Goal: Task Accomplishment & Management: Complete application form

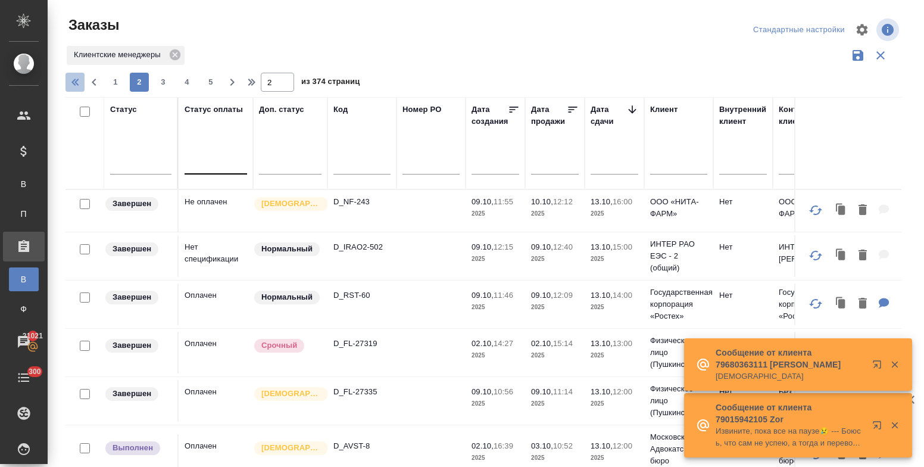
click at [73, 76] on icon "button" at bounding box center [77, 82] width 14 height 14
type input "1"
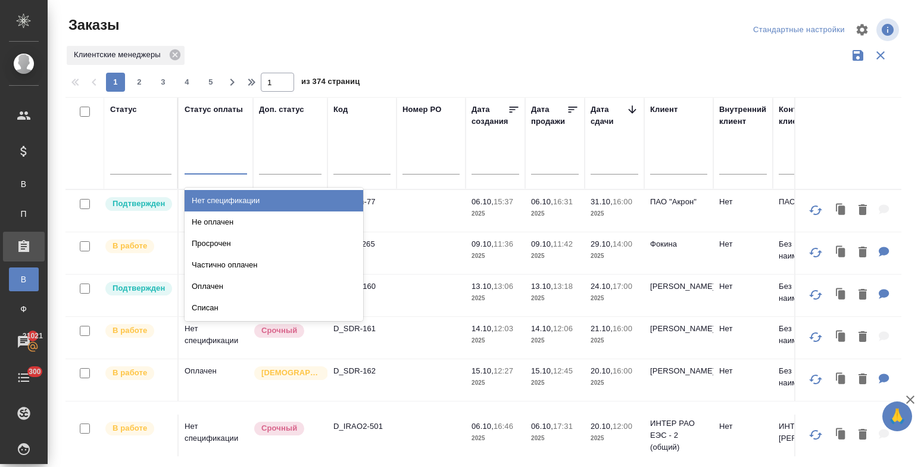
click at [201, 167] on div at bounding box center [215, 162] width 62 height 17
click at [227, 197] on div "Нет спецификации" at bounding box center [273, 200] width 179 height 21
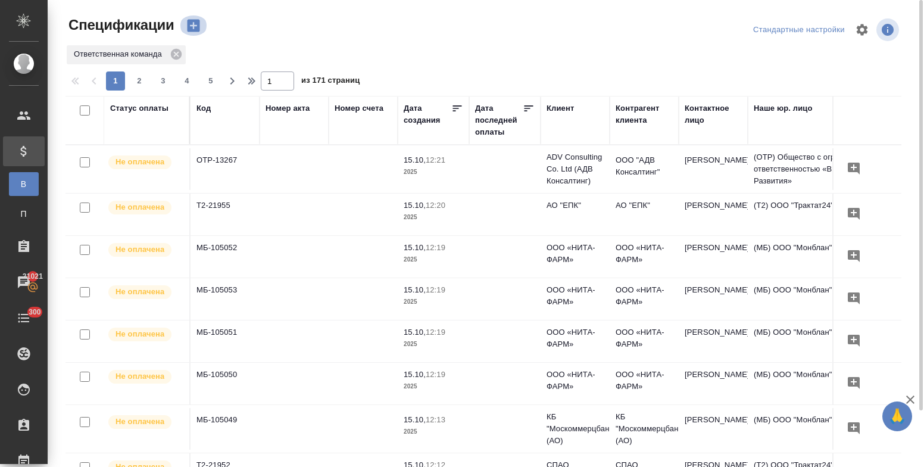
click at [189, 23] on icon "button" at bounding box center [193, 26] width 12 height 12
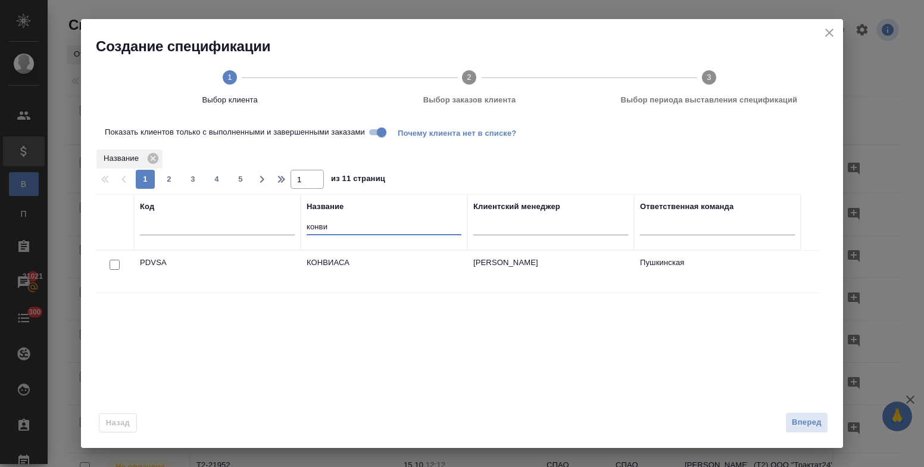
drag, startPoint x: 311, startPoint y: 221, endPoint x: 281, endPoint y: 215, distance: 30.3
click at [281, 215] on tr "Код Название конви Клиентский менеджер Ответственная команда" at bounding box center [447, 222] width 705 height 56
type input "правы"
click at [109, 265] on div at bounding box center [114, 265] width 27 height 17
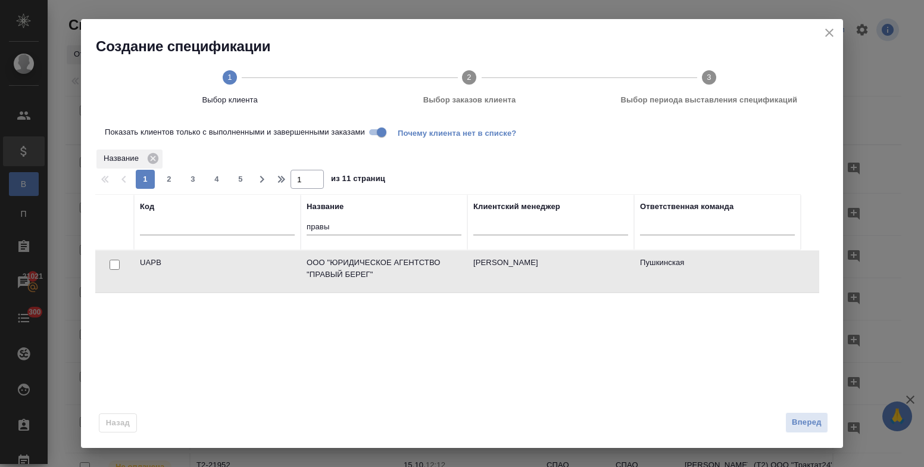
click at [112, 265] on input "checkbox" at bounding box center [115, 264] width 10 height 10
checkbox input "true"
click at [809, 421] on span "Вперед" at bounding box center [807, 422] width 30 height 14
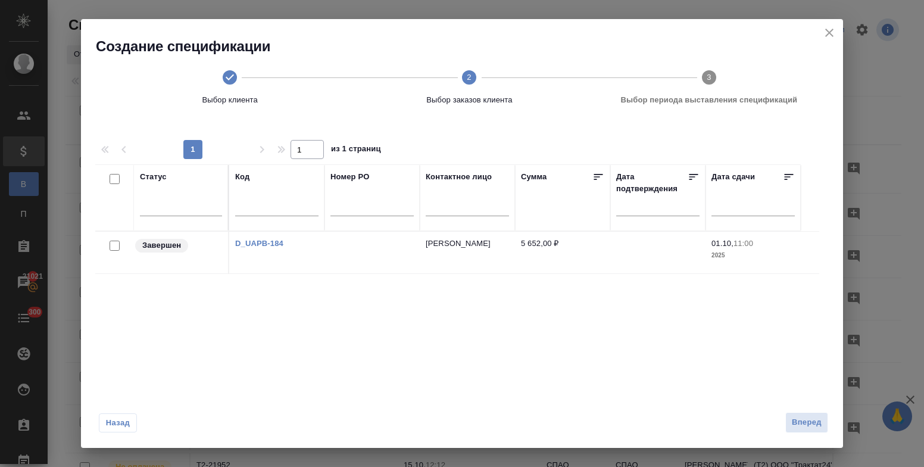
drag, startPoint x: 114, startPoint y: 250, endPoint x: 247, endPoint y: 276, distance: 135.9
click at [113, 250] on input "checkbox" at bounding box center [115, 245] width 10 height 10
checkbox input "true"
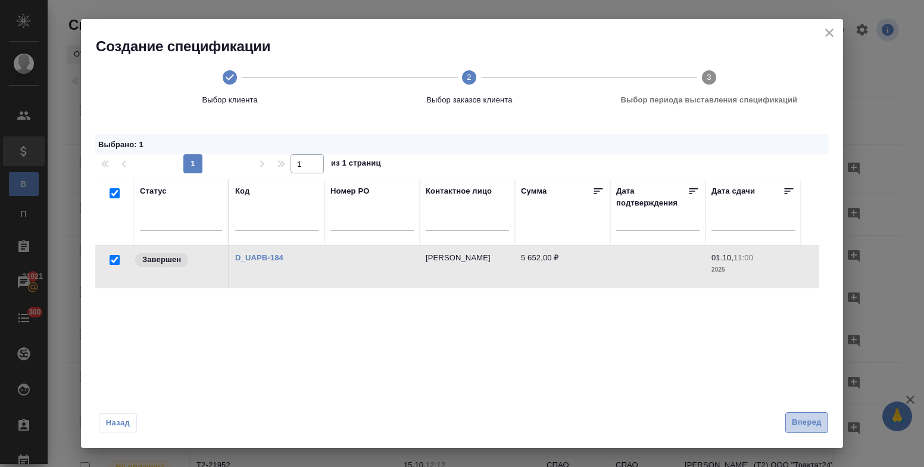
click at [818, 421] on span "Вперед" at bounding box center [807, 422] width 30 height 14
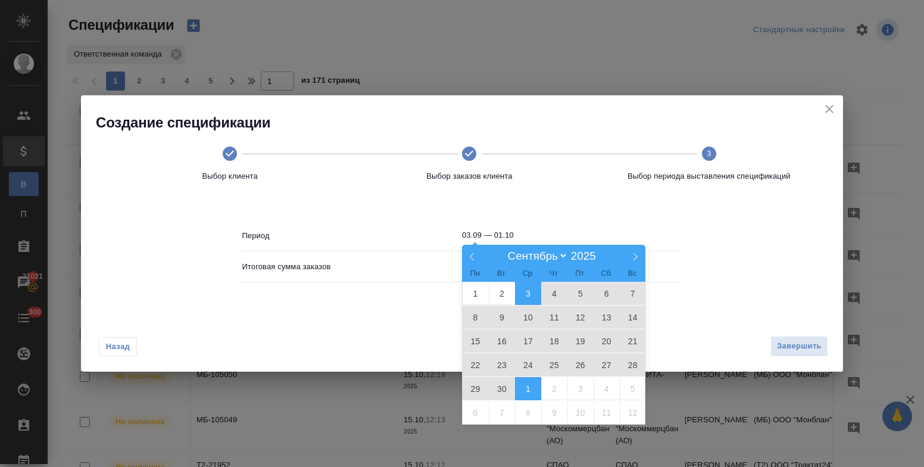
click at [527, 233] on input "03.09 — 01.10" at bounding box center [572, 235] width 220 height 17
click at [632, 257] on icon at bounding box center [635, 256] width 8 height 8
select select "9"
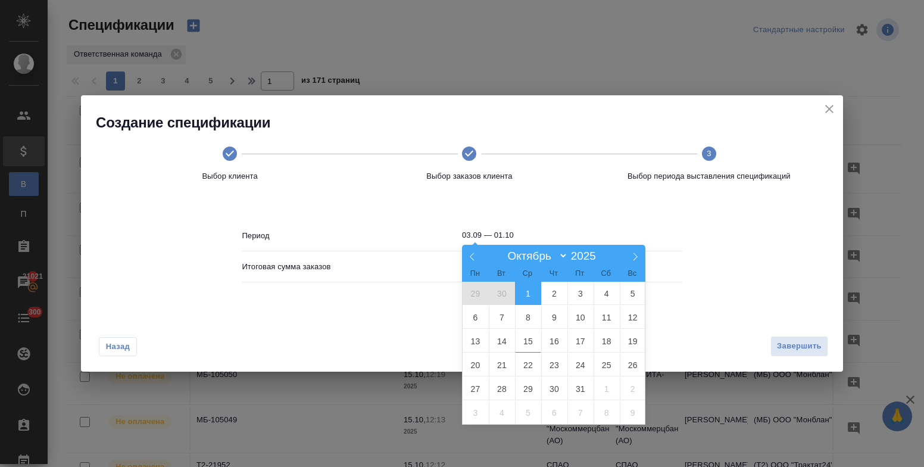
click at [527, 289] on span "1" at bounding box center [528, 292] width 26 height 23
type input "01.10"
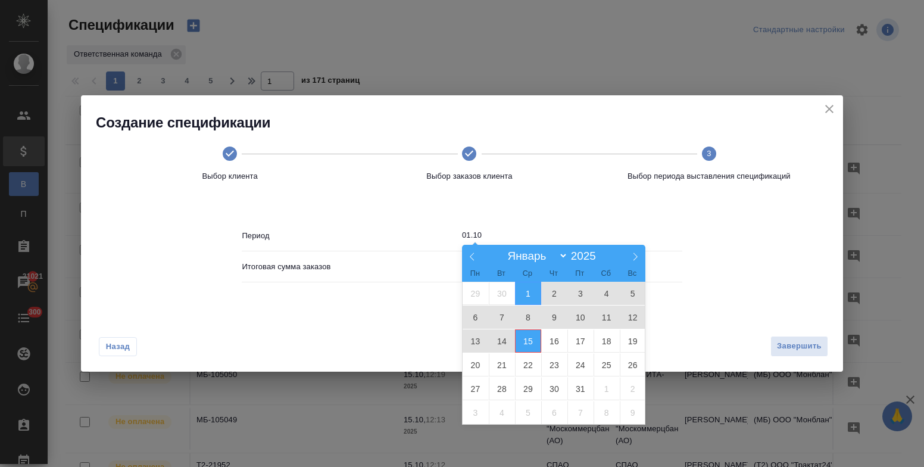
click at [529, 342] on span "15" at bounding box center [528, 340] width 26 height 23
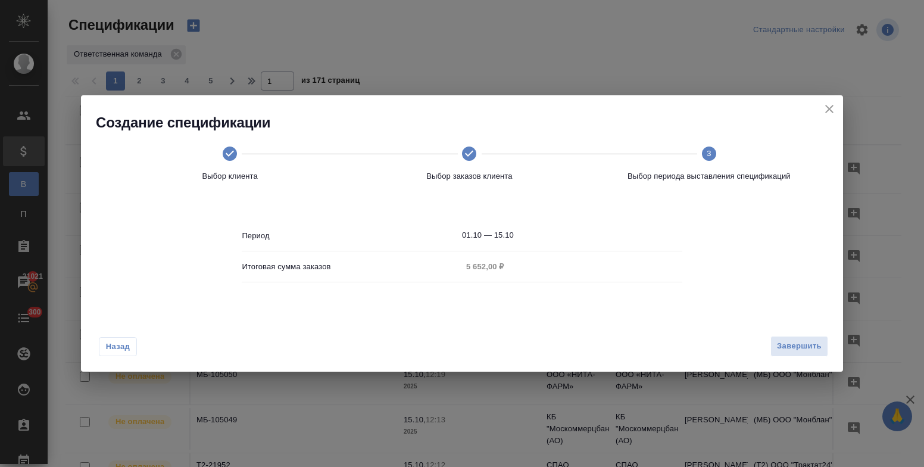
click at [653, 289] on div "Период 01.10 — 15.10 Итоговая сумма заказов 5 652,00 ₽" at bounding box center [462, 256] width 440 height 110
click at [808, 349] on span "Завершить" at bounding box center [799, 346] width 45 height 14
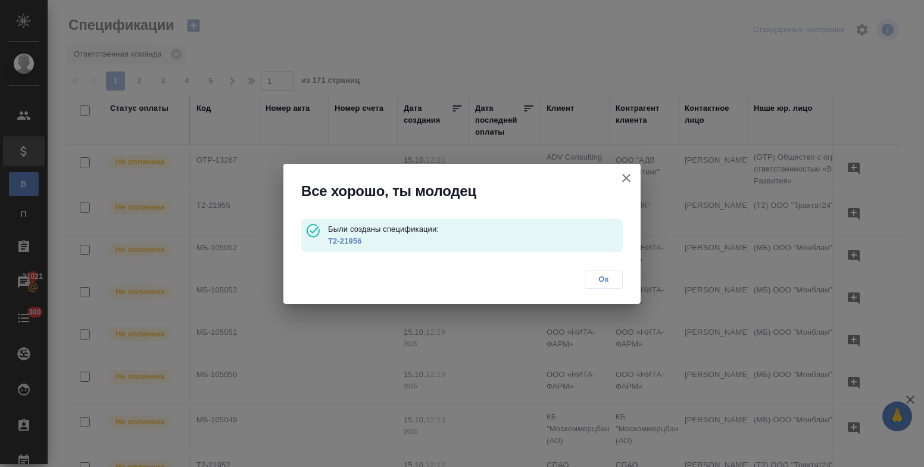
click at [351, 241] on link "Т2-21956" at bounding box center [345, 240] width 34 height 9
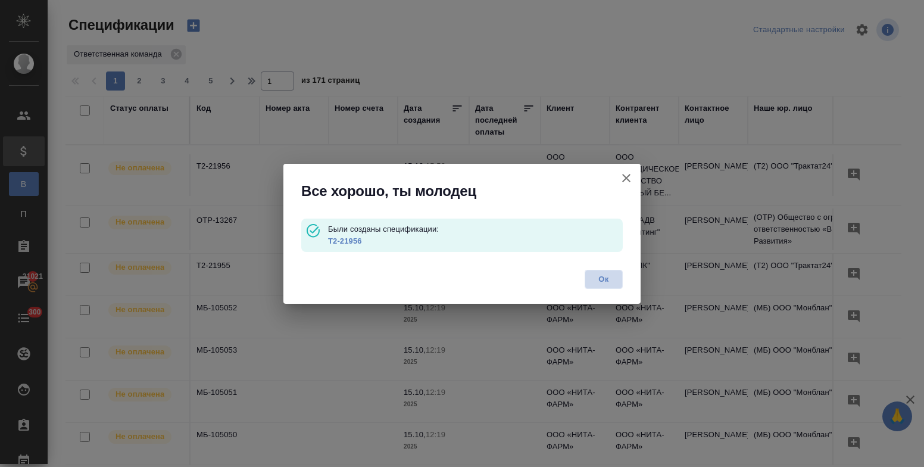
click at [598, 276] on span "Ок" at bounding box center [603, 279] width 25 height 12
click at [602, 279] on div "Все хорошо, ты молодец Были созданы спецификации: Т2-21956 Ок" at bounding box center [462, 233] width 924 height 467
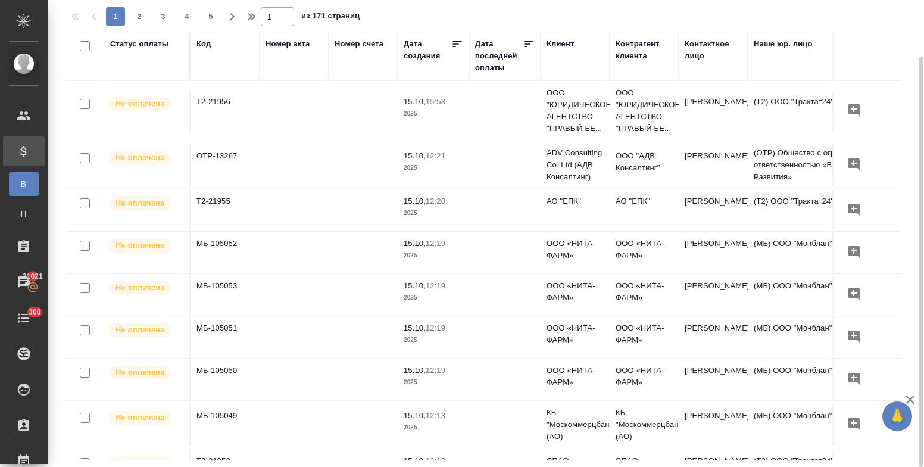
click at [212, 99] on td "Т2-21956" at bounding box center [224, 111] width 69 height 42
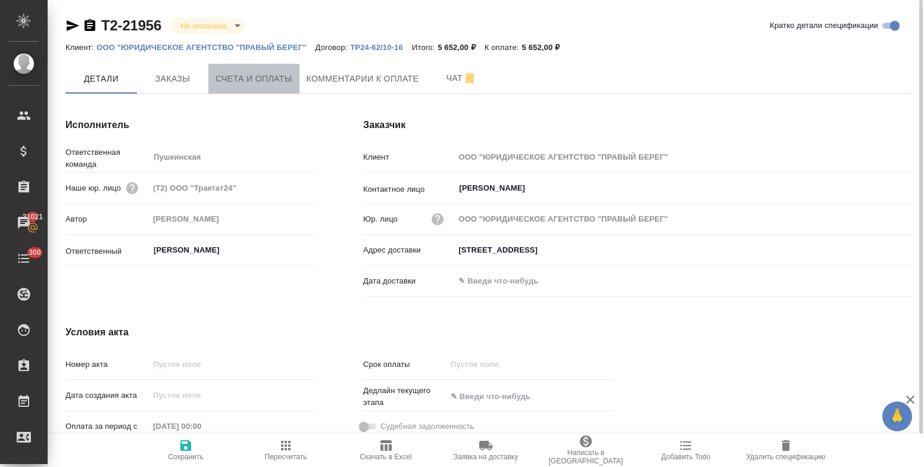
click at [245, 84] on span "Счета и оплаты" at bounding box center [253, 78] width 77 height 15
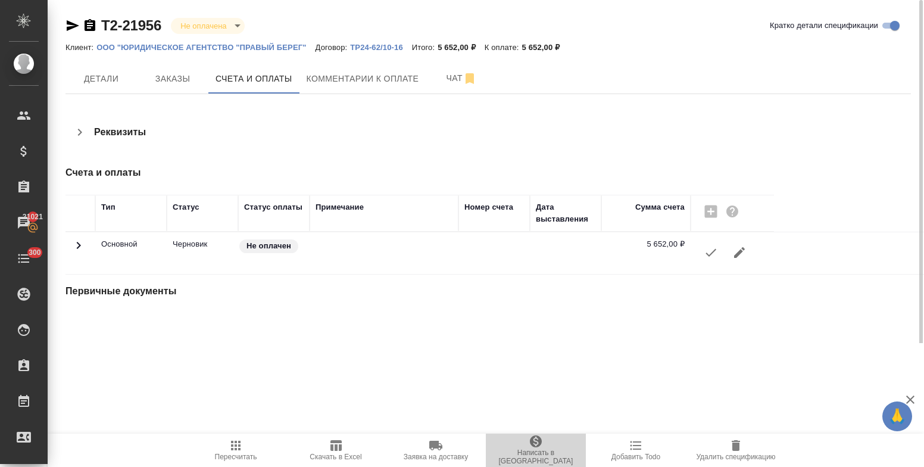
click at [525, 443] on span "Написать в [GEOGRAPHIC_DATA]" at bounding box center [536, 449] width 86 height 31
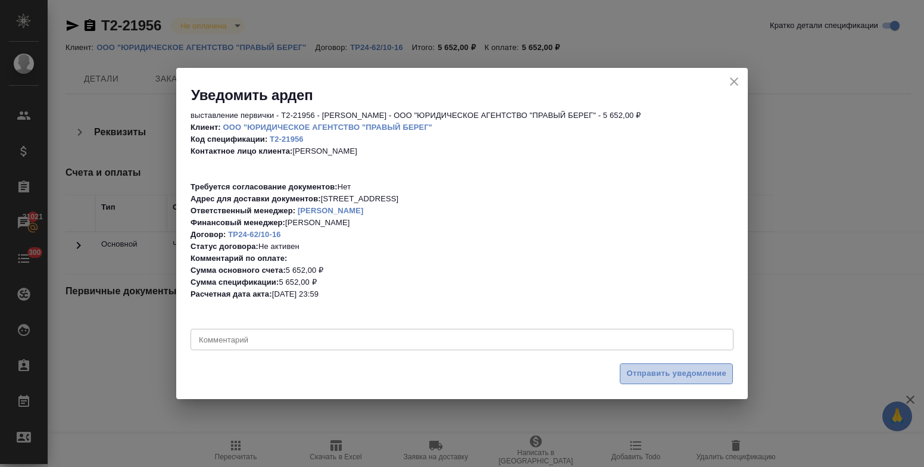
click at [674, 373] on span "Отправить уведомление" at bounding box center [676, 374] width 100 height 14
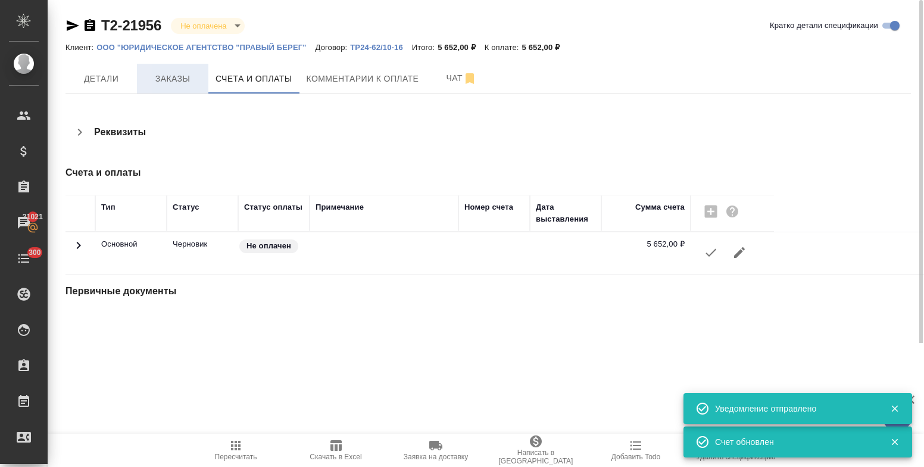
click at [176, 84] on span "Заказы" at bounding box center [172, 78] width 57 height 15
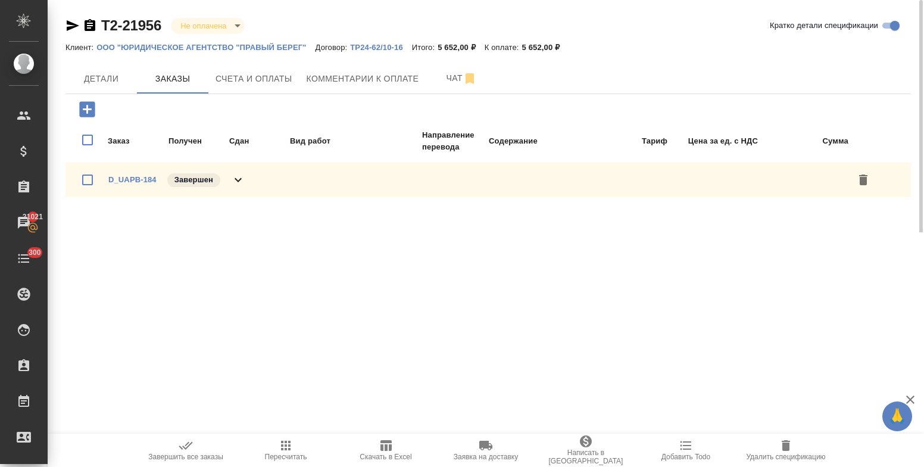
click at [239, 183] on icon at bounding box center [238, 180] width 14 height 14
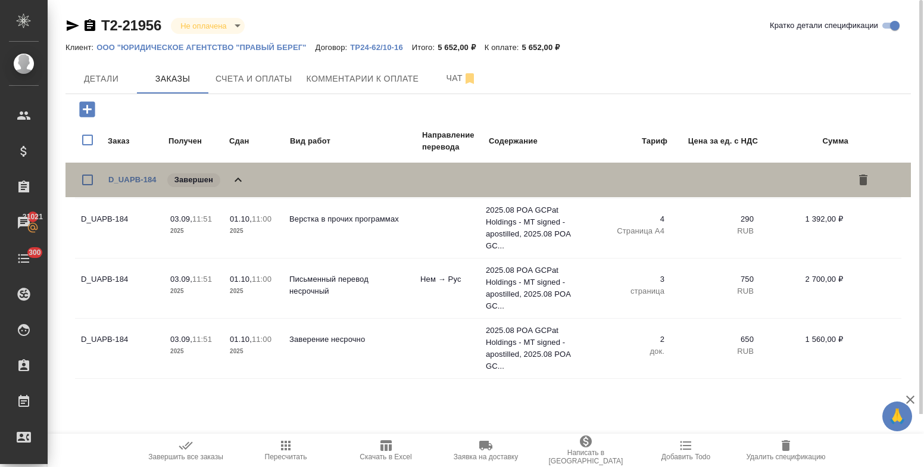
click at [239, 183] on icon at bounding box center [238, 180] width 14 height 14
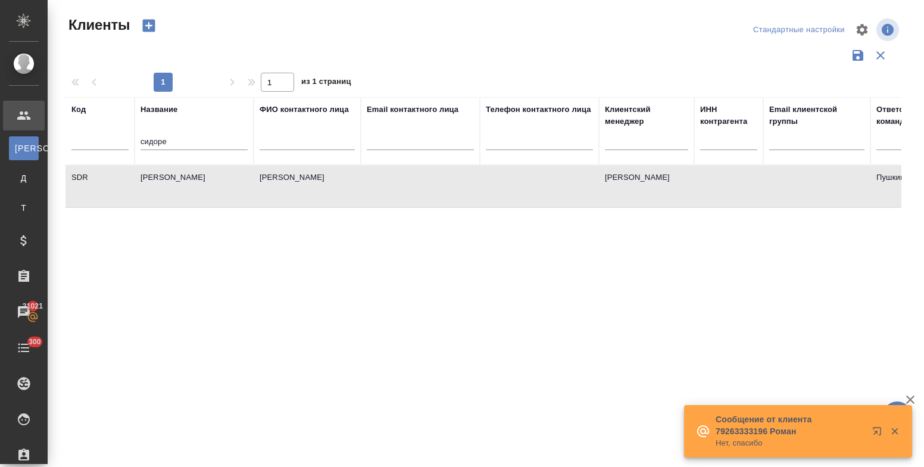
select select "RU"
drag, startPoint x: 171, startPoint y: 142, endPoint x: 131, endPoint y: 140, distance: 40.5
click at [131, 140] on tr "Код Название сидоре ФИО контактного лица Email контактного лица Телефон контакт…" at bounding box center [515, 131] width 900 height 68
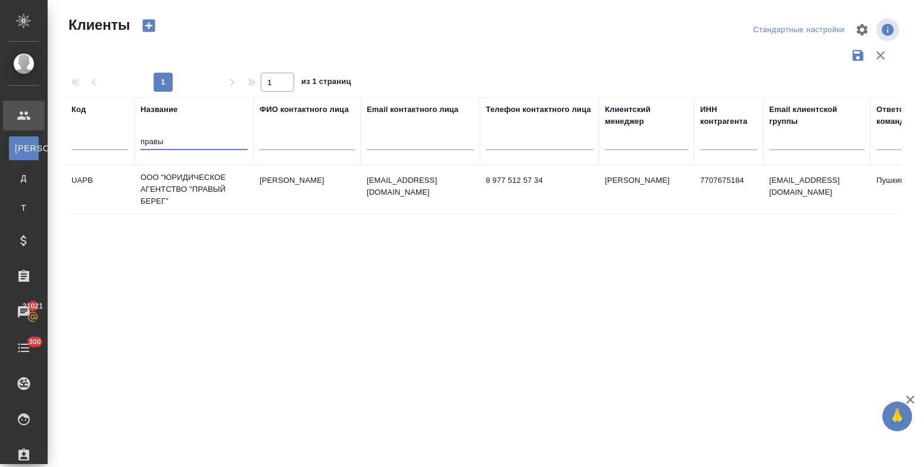
type input "правы"
click at [171, 180] on td "ООО "ЮРИДИЧЕСКОЕ АГЕНТСТВО "ПРАВЫЙ БЕРЕГ"" at bounding box center [193, 189] width 119 height 48
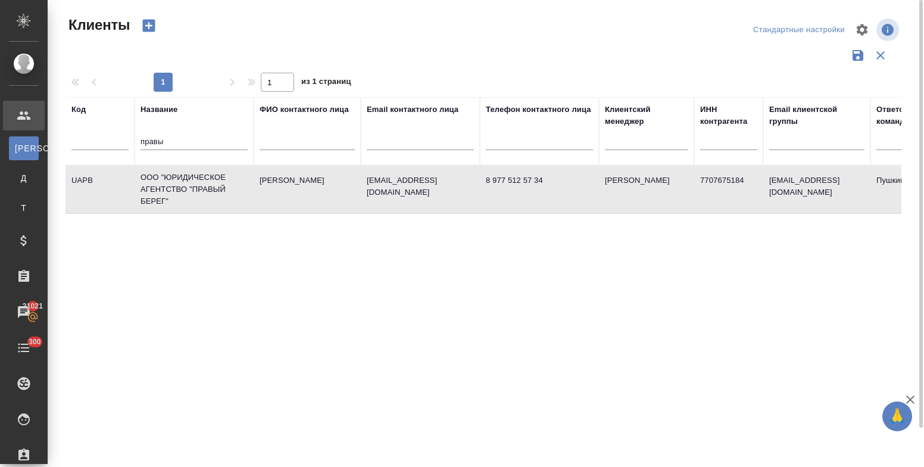
click at [171, 180] on td "ООО "ЮРИДИЧЕСКОЕ АГЕНТСТВО "ПРАВЫЙ БЕРЕГ"" at bounding box center [193, 189] width 119 height 48
click at [158, 140] on input "правы" at bounding box center [193, 142] width 107 height 15
drag, startPoint x: 171, startPoint y: 143, endPoint x: 130, endPoint y: 139, distance: 40.6
click at [130, 139] on tr "Код Название правы ФИО контактного лица Email контактного лица Телефон контактн…" at bounding box center [515, 131] width 900 height 68
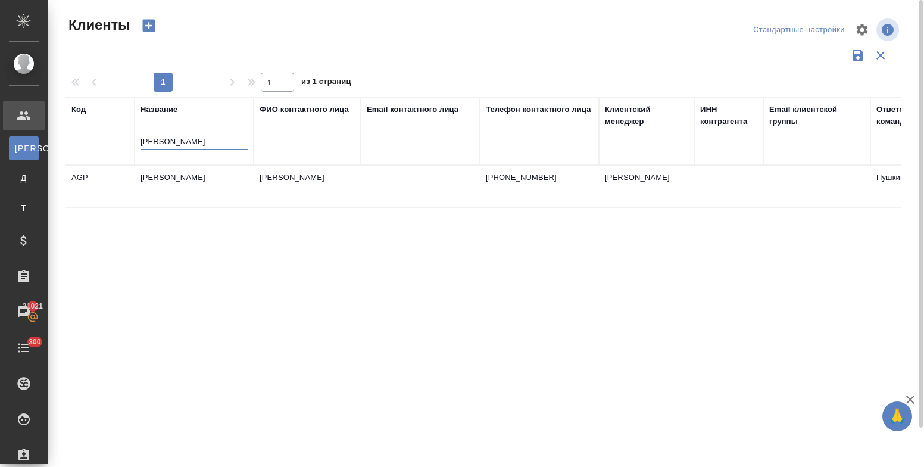
click at [167, 175] on td "Агапова" at bounding box center [193, 186] width 119 height 42
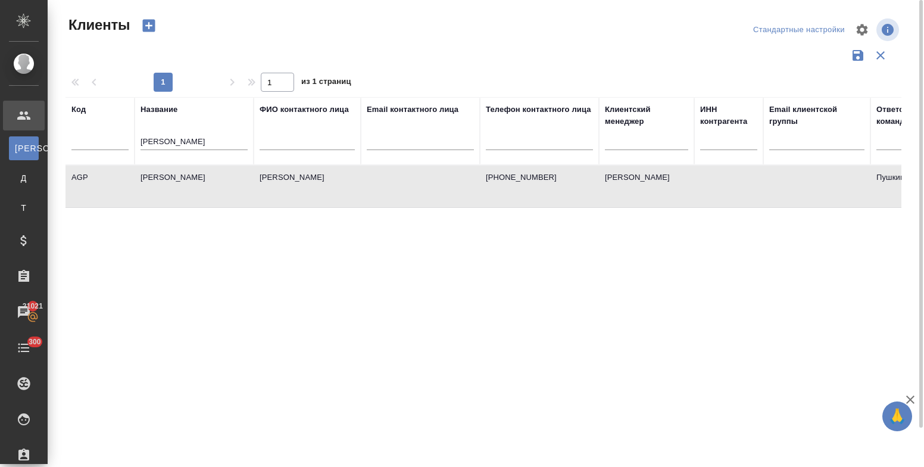
click at [167, 175] on td "Агапова" at bounding box center [193, 186] width 119 height 42
drag, startPoint x: 123, startPoint y: 137, endPoint x: 117, endPoint y: 136, distance: 6.7
click at [115, 137] on tr "Код Название агапова ФИО контактного лица Email контактного лица Телефон контак…" at bounding box center [515, 131] width 900 height 68
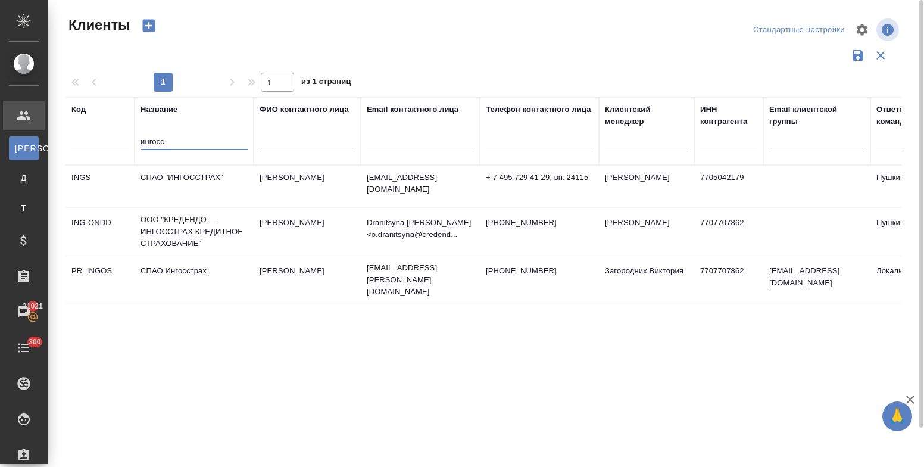
type input "ингосс"
click at [161, 179] on td "СПАО "ИНГОССТРАХ"" at bounding box center [193, 186] width 119 height 42
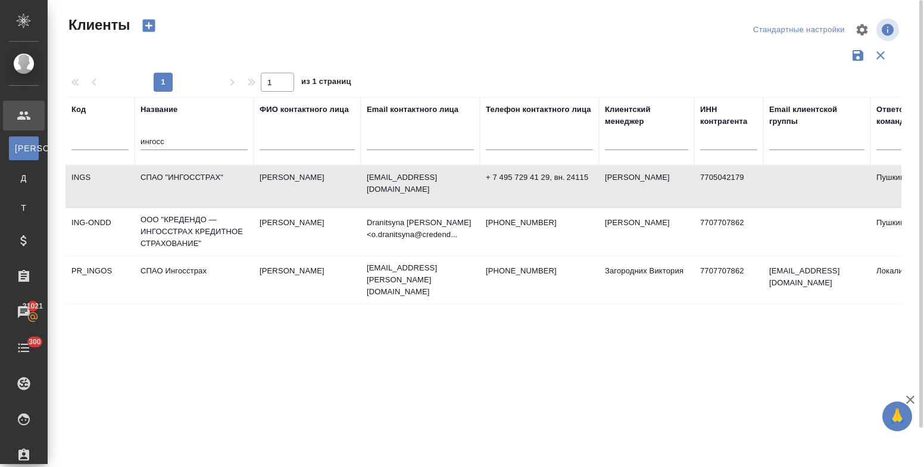
click at [161, 179] on td "СПАО "ИНГОССТРАХ"" at bounding box center [193, 186] width 119 height 42
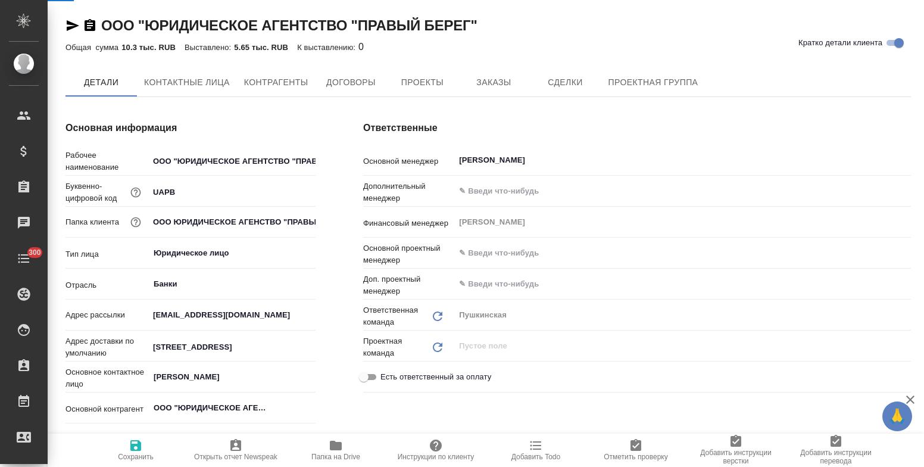
type textarea "x"
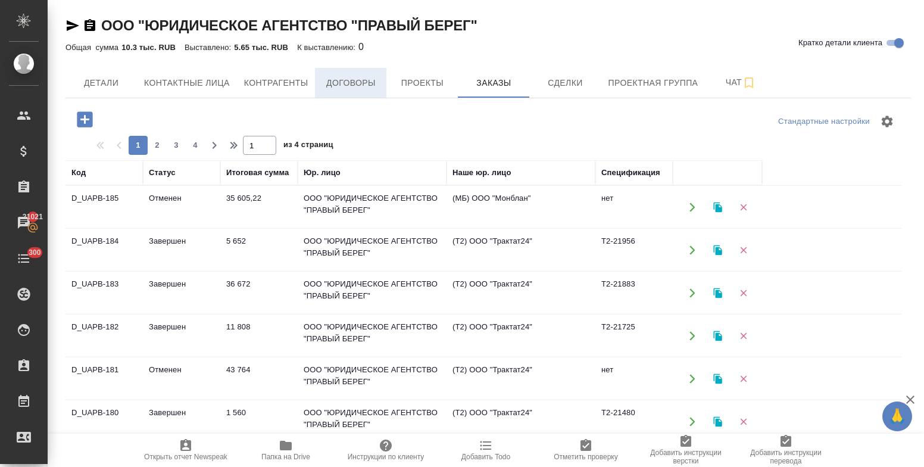
click at [356, 79] on span "Договоры" at bounding box center [350, 83] width 57 height 15
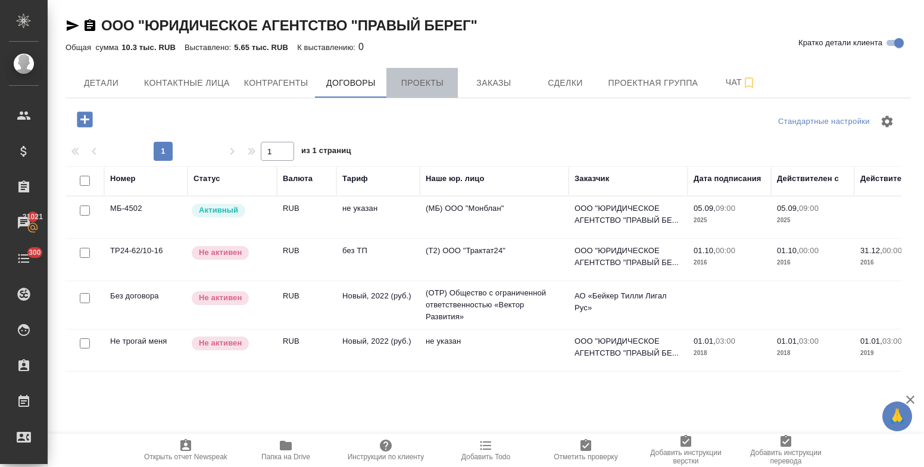
click at [411, 79] on span "Проекты" at bounding box center [421, 83] width 57 height 15
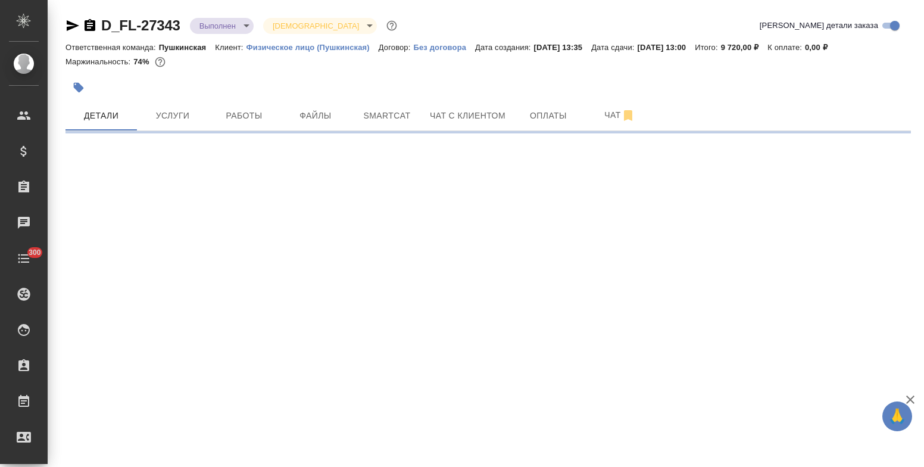
select select "RU"
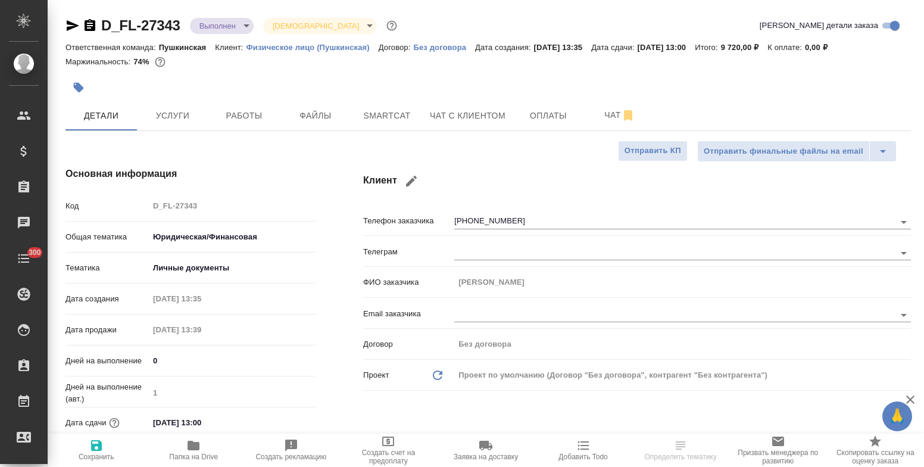
type textarea "x"
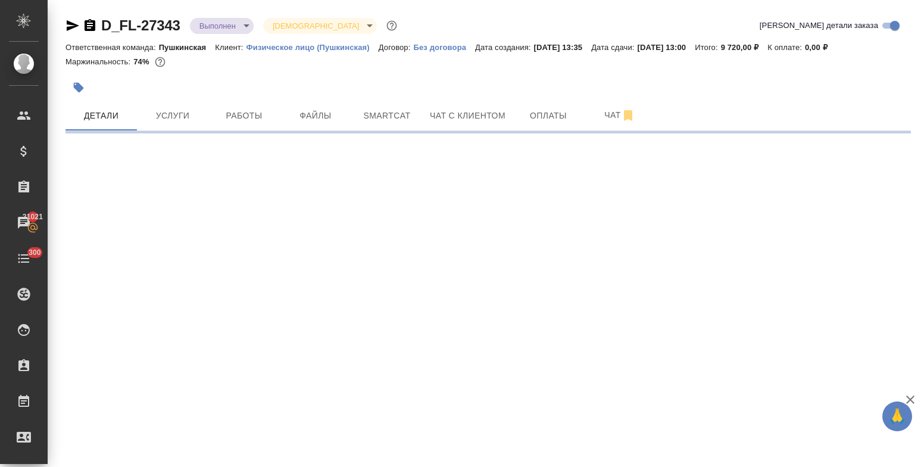
select select "RU"
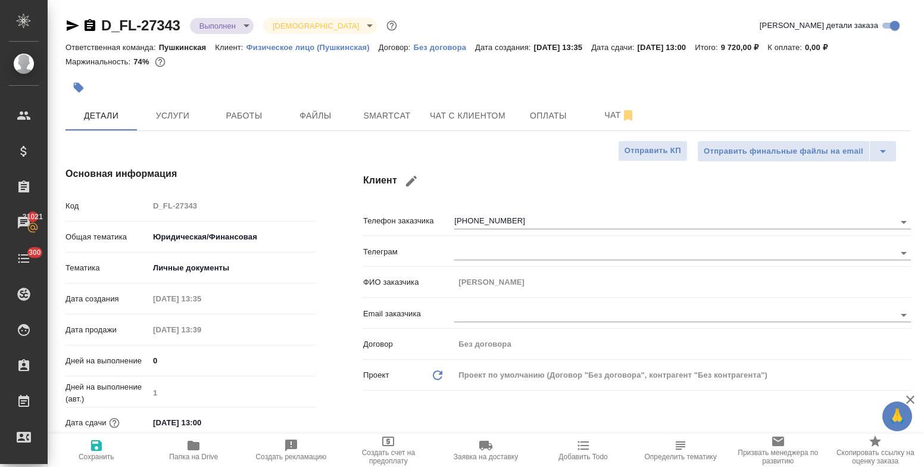
type textarea "x"
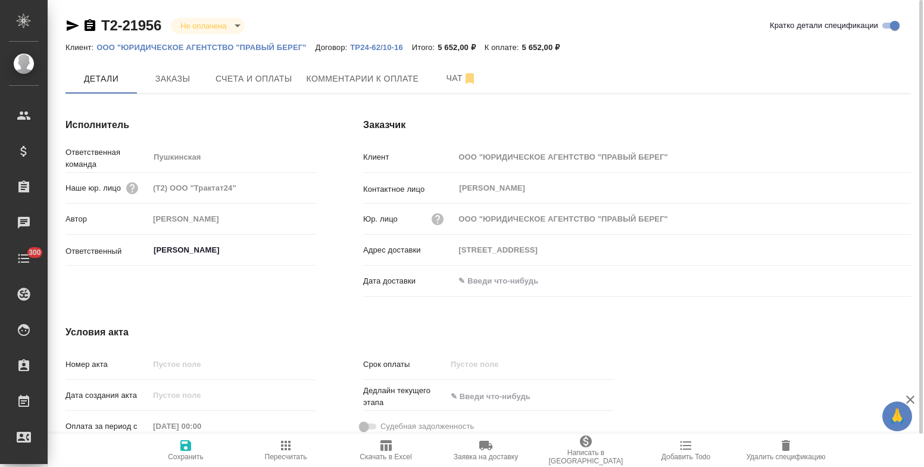
click at [248, 47] on p "ООО "ЮРИДИЧЕСКОЕ АГЕНТСТВО "ПРАВЫЙ БЕРЕГ"" at bounding box center [205, 47] width 218 height 9
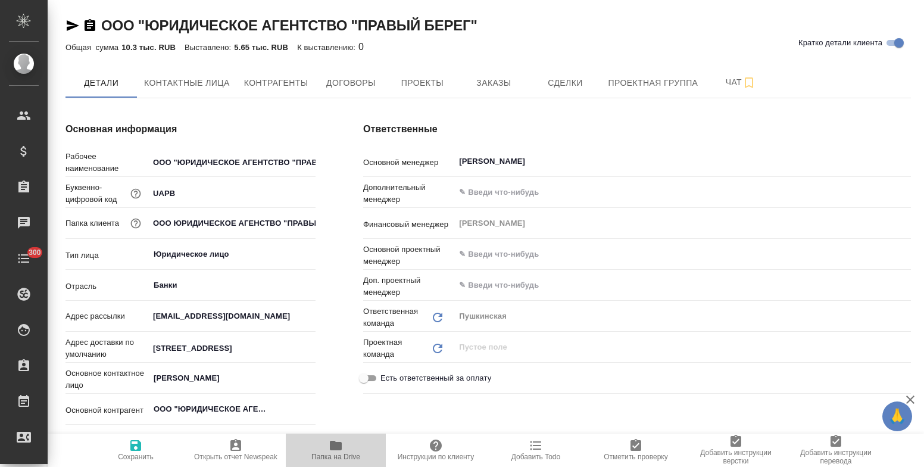
click at [337, 448] on icon "button" at bounding box center [336, 445] width 12 height 10
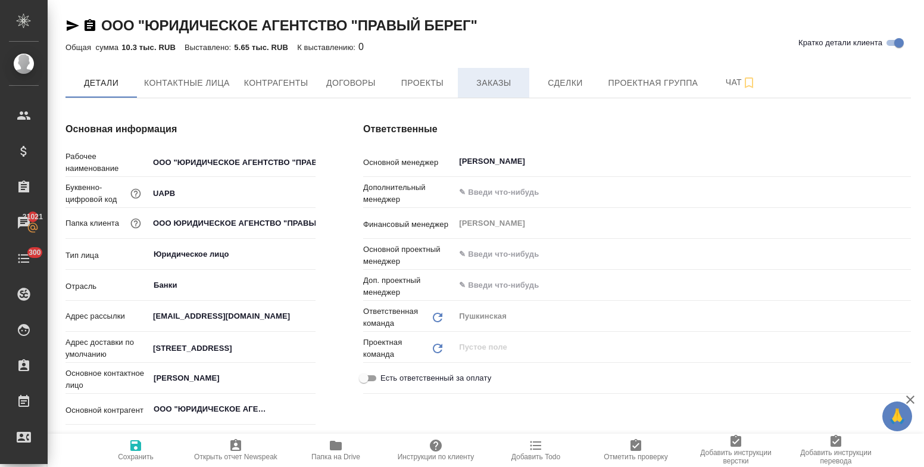
click at [481, 80] on span "Заказы" at bounding box center [493, 83] width 57 height 15
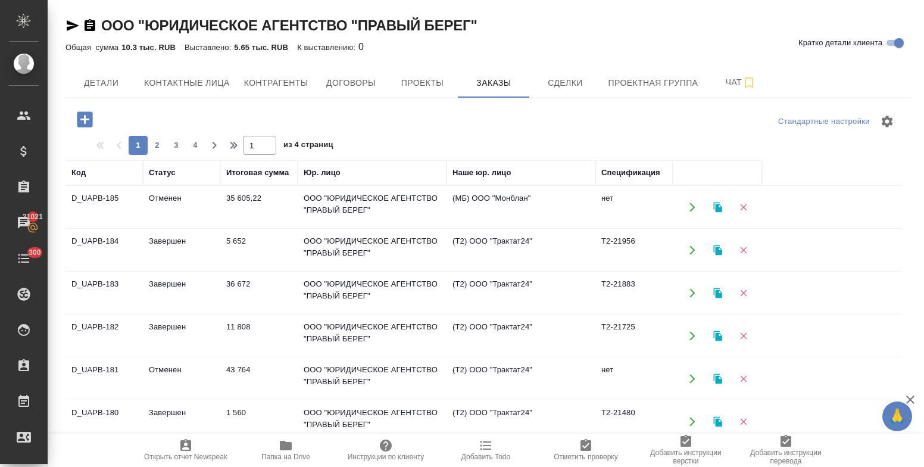
click at [233, 242] on td "5 652" at bounding box center [258, 250] width 77 height 42
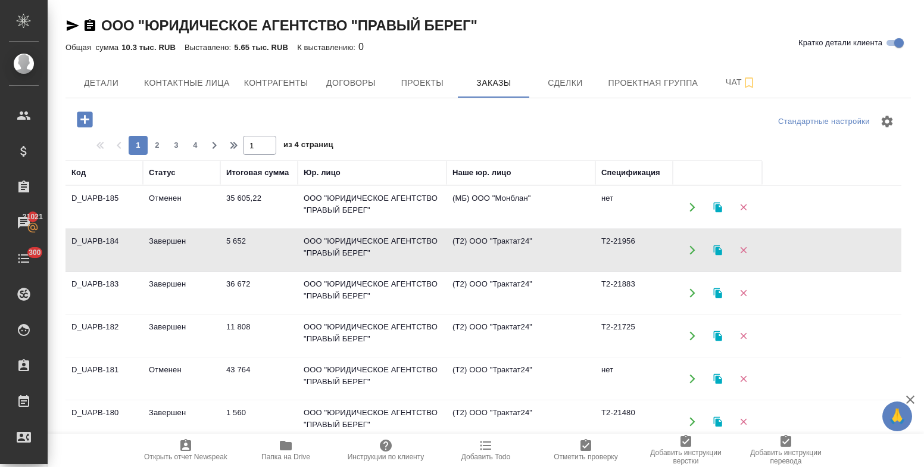
click at [233, 242] on td "5 652" at bounding box center [258, 250] width 77 height 42
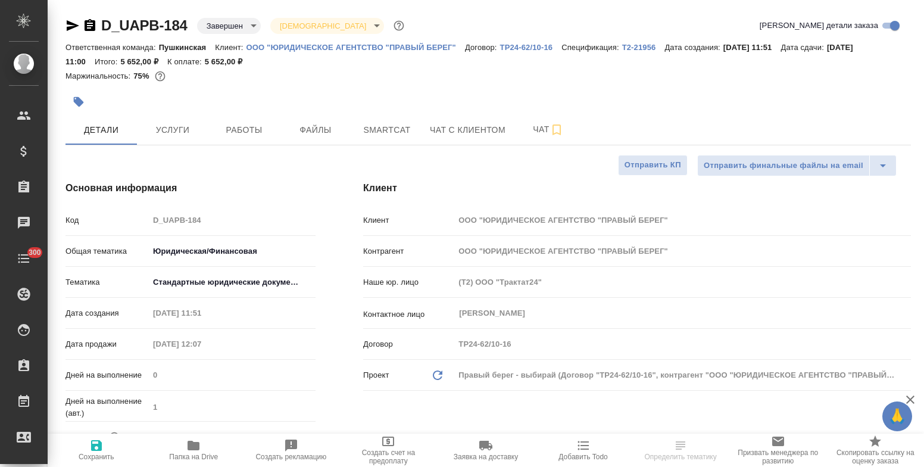
select select "RU"
type textarea "x"
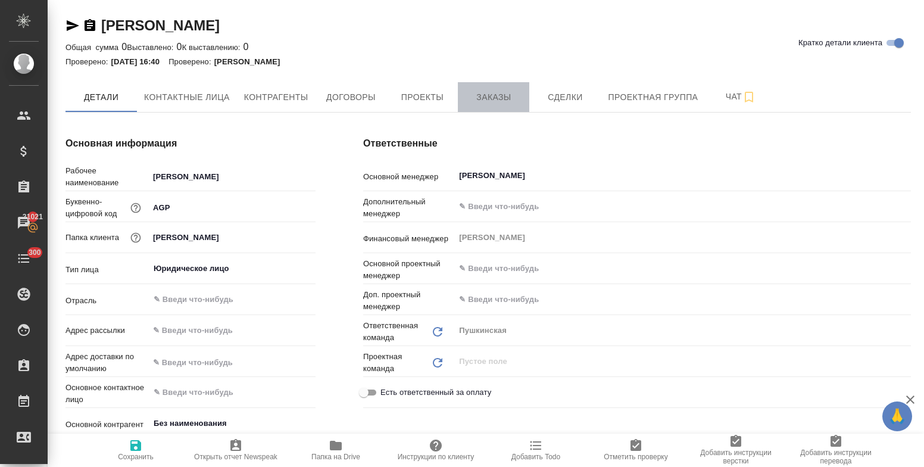
click at [501, 103] on span "Заказы" at bounding box center [493, 97] width 57 height 15
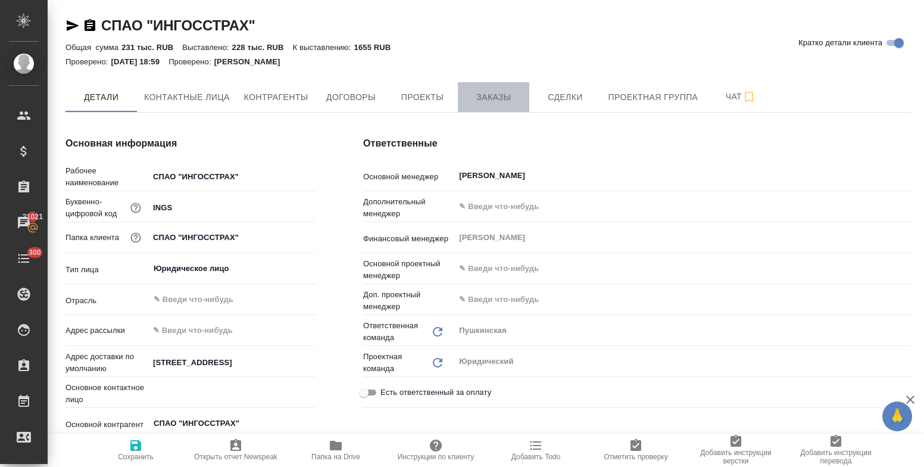
click at [487, 90] on span "Заказы" at bounding box center [493, 97] width 57 height 15
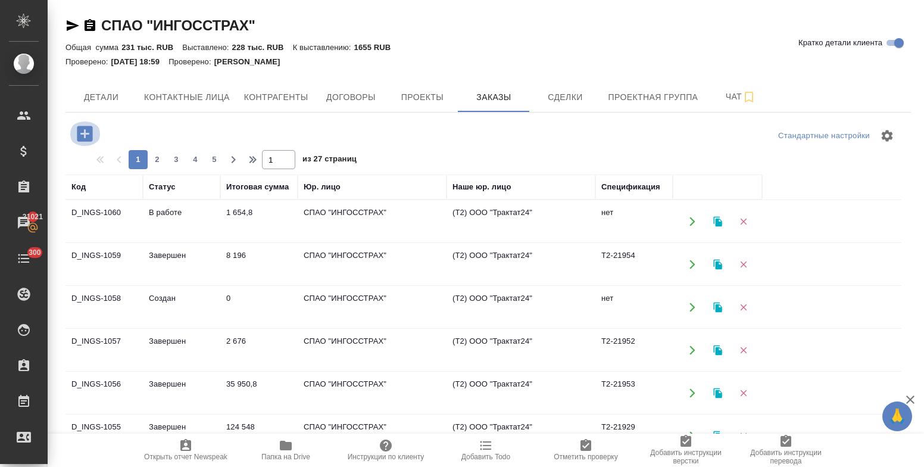
click at [83, 135] on icon "button" at bounding box center [84, 133] width 15 height 15
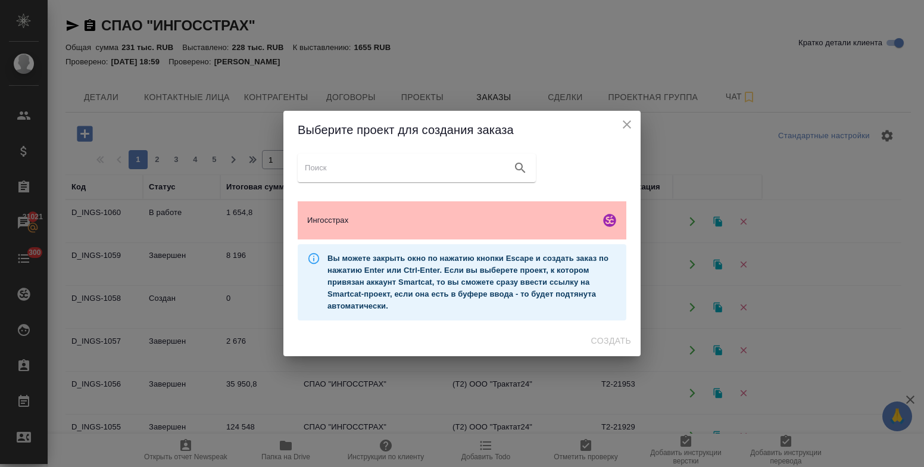
click at [345, 220] on span "Ингосстрах" at bounding box center [451, 220] width 288 height 12
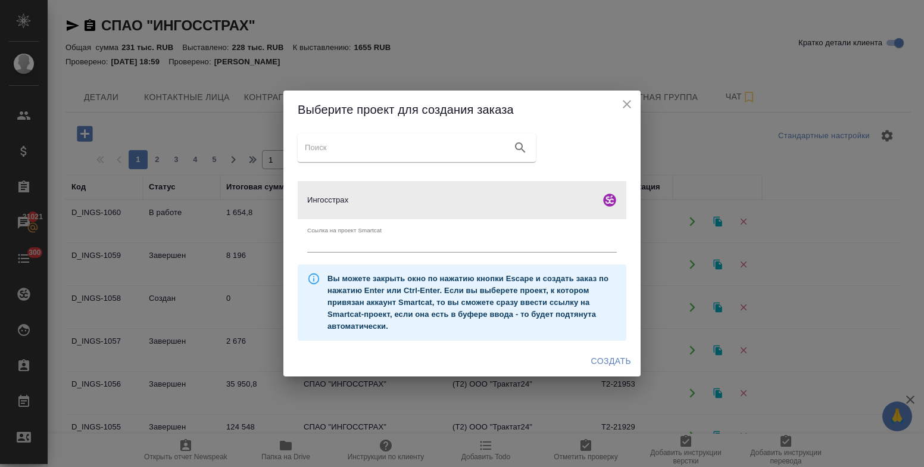
click at [603, 361] on span "Создать" at bounding box center [611, 361] width 40 height 15
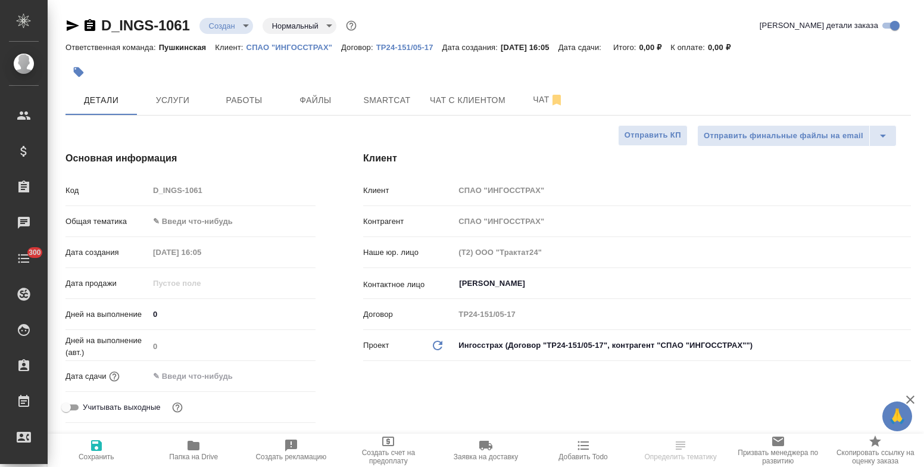
select select "RU"
click at [534, 286] on input "[PERSON_NAME]" at bounding box center [662, 283] width 409 height 14
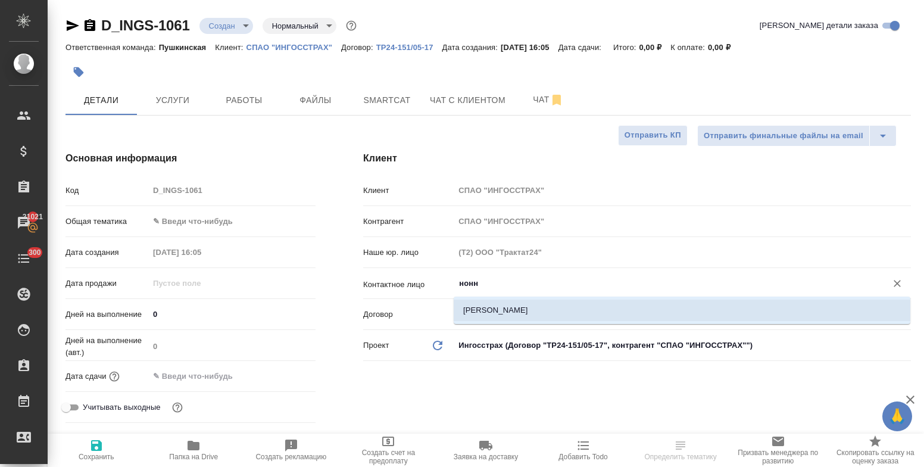
click at [534, 308] on li "[PERSON_NAME]" at bounding box center [681, 309] width 456 height 21
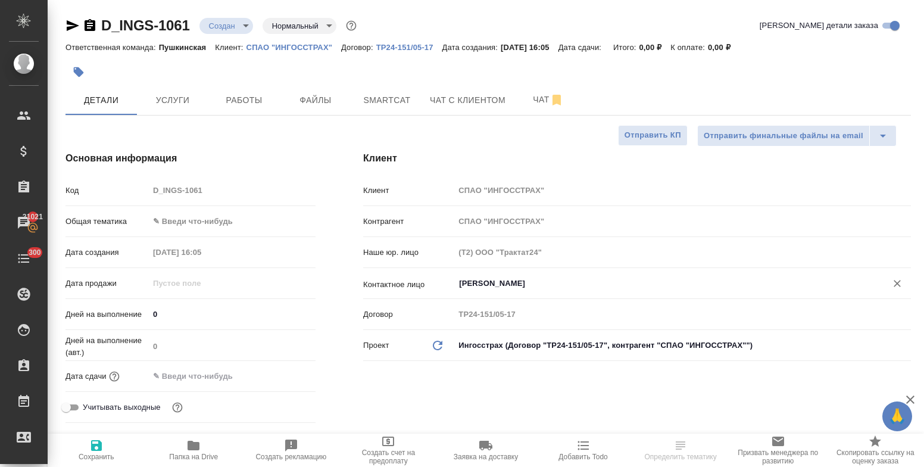
type input "[PERSON_NAME]"
click at [90, 443] on icon "button" at bounding box center [96, 445] width 14 height 14
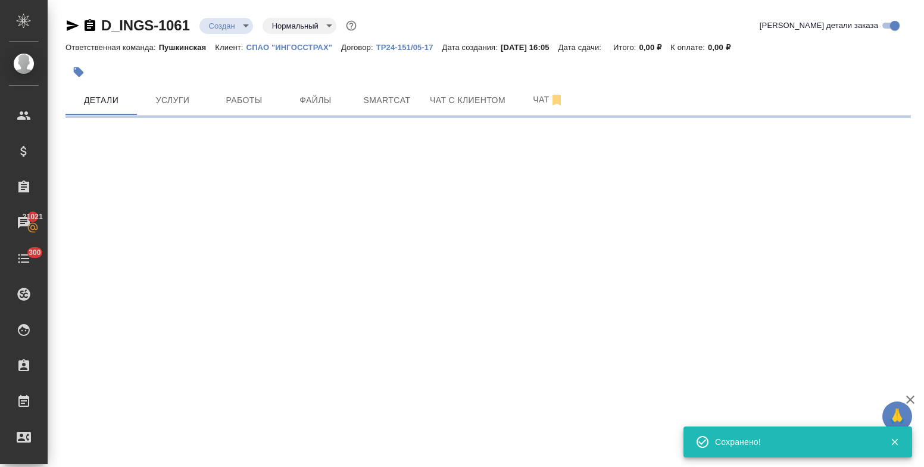
select select "RU"
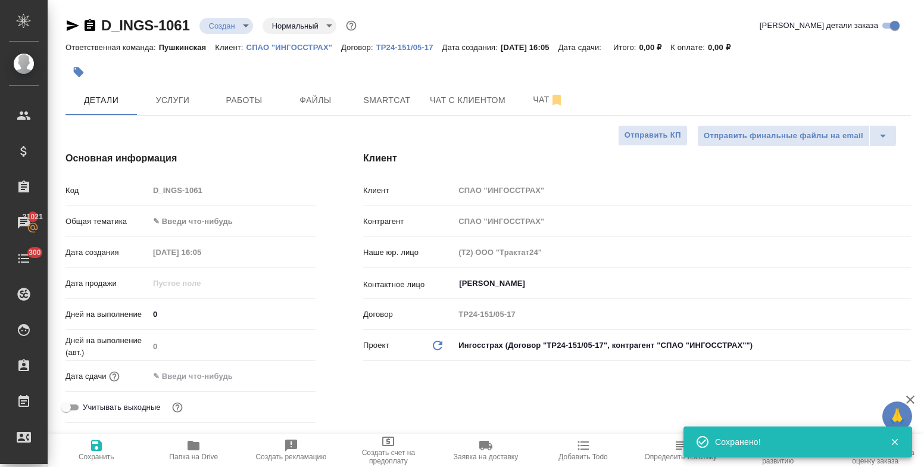
type textarea "x"
click at [190, 229] on body "🙏 .cls-1 fill:#fff; AWATERA Bulakhova [PERSON_NAME] Спецификации Заказы 21021 Ч…" at bounding box center [462, 233] width 924 height 467
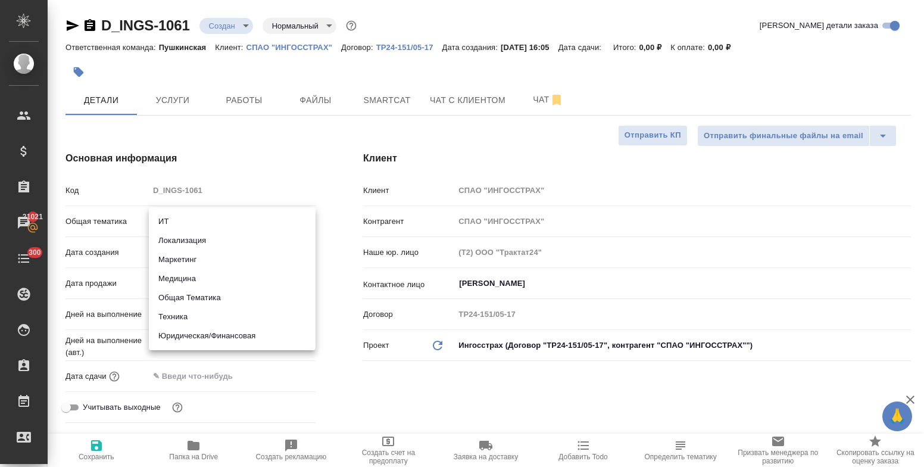
click at [217, 337] on li "Юридическая/Финансовая" at bounding box center [232, 335] width 167 height 19
type input "yr-fn"
type textarea "x"
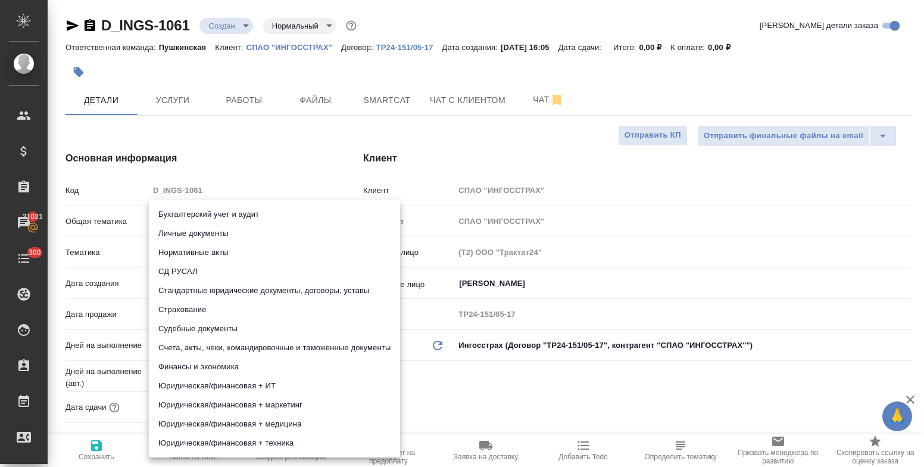
click at [187, 255] on body "🙏 .cls-1 fill:#fff; AWATERA Bulakhova [PERSON_NAME] Спецификации Заказы 21021 Ч…" at bounding box center [462, 233] width 924 height 467
click at [205, 309] on li "Страхование" at bounding box center [274, 309] width 251 height 19
type textarea "x"
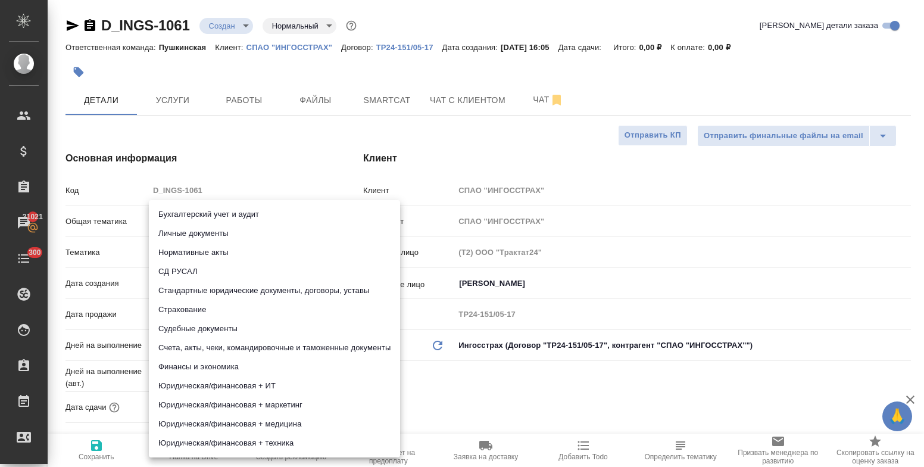
type input "5a8b8b956a9677013d343d43"
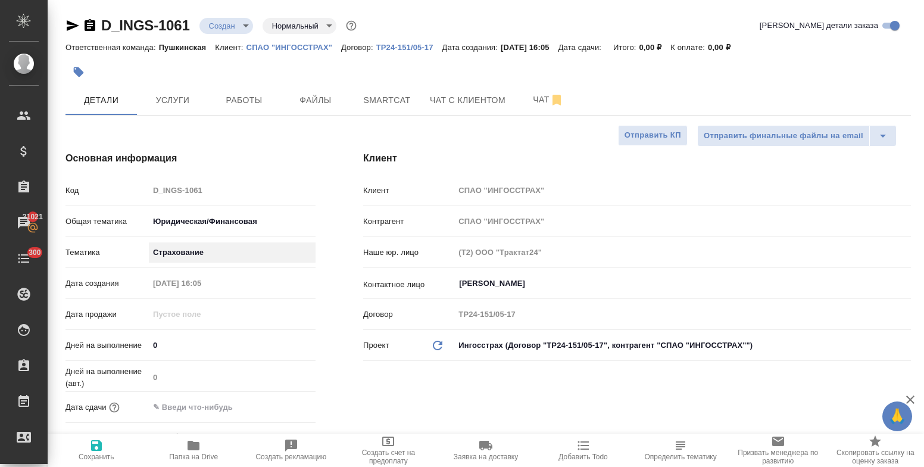
scroll to position [60, 0]
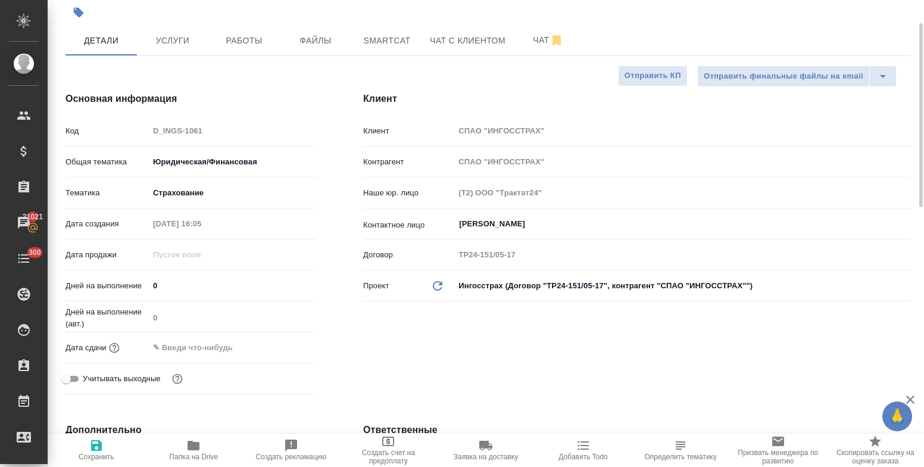
click at [211, 348] on input "text" at bounding box center [201, 347] width 104 height 17
click at [280, 346] on icon "button" at bounding box center [281, 346] width 14 height 14
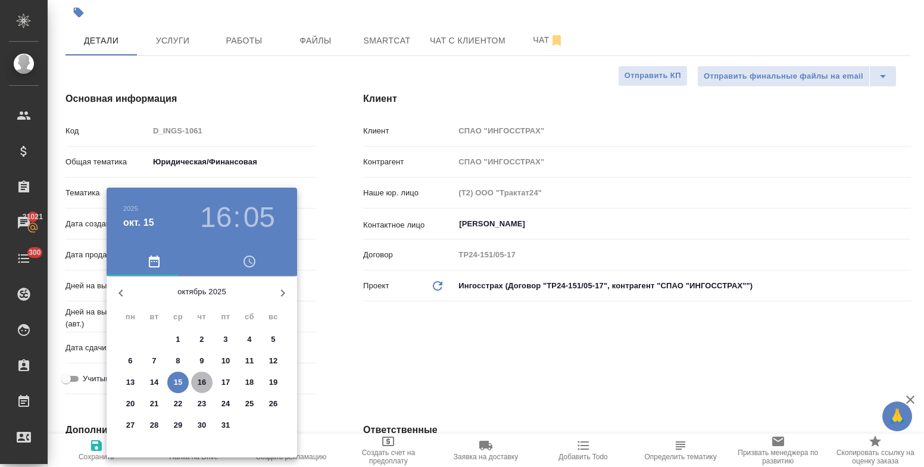
click at [207, 377] on span "16" at bounding box center [201, 382] width 21 height 12
type input "[DATE] 16:05"
type textarea "x"
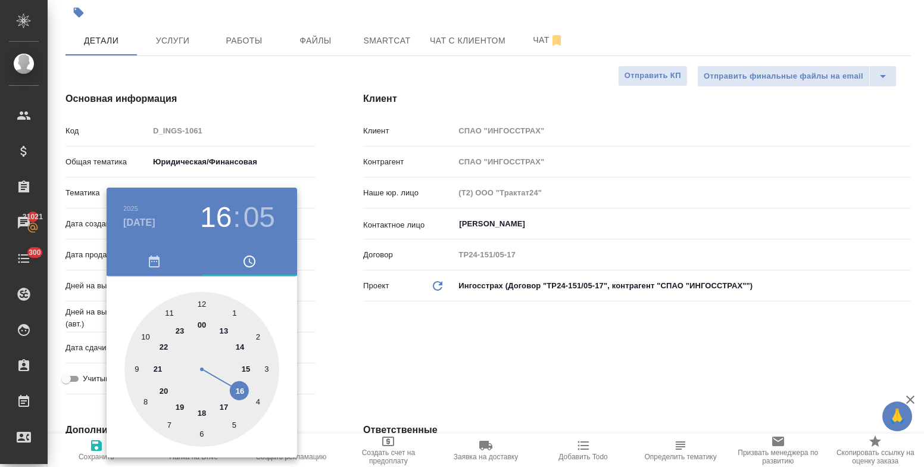
drag, startPoint x: 240, startPoint y: 387, endPoint x: 201, endPoint y: 424, distance: 54.3
click at [240, 387] on div at bounding box center [201, 369] width 155 height 155
type textarea "x"
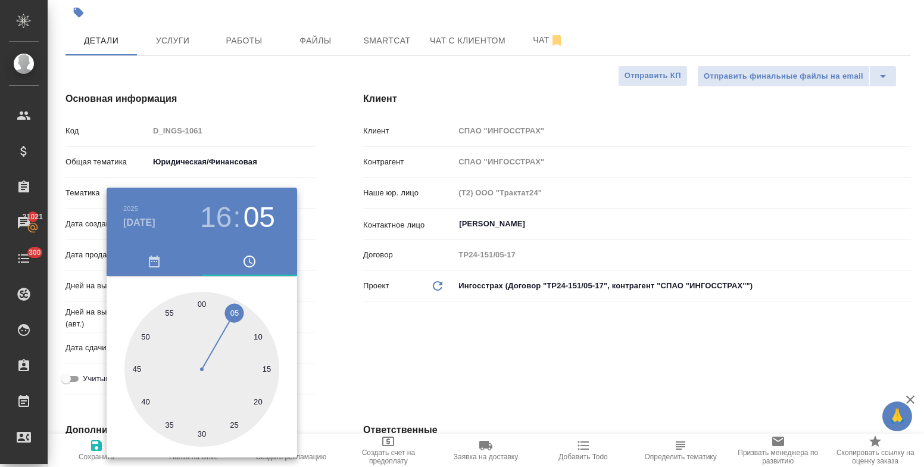
click at [200, 434] on div at bounding box center [201, 369] width 155 height 155
type input "[DATE] 16:30"
type textarea "x"
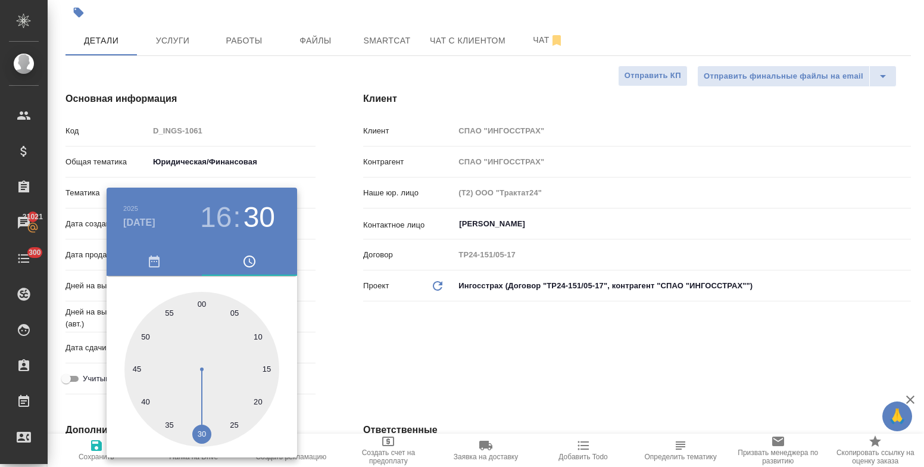
click at [358, 352] on div at bounding box center [462, 233] width 924 height 467
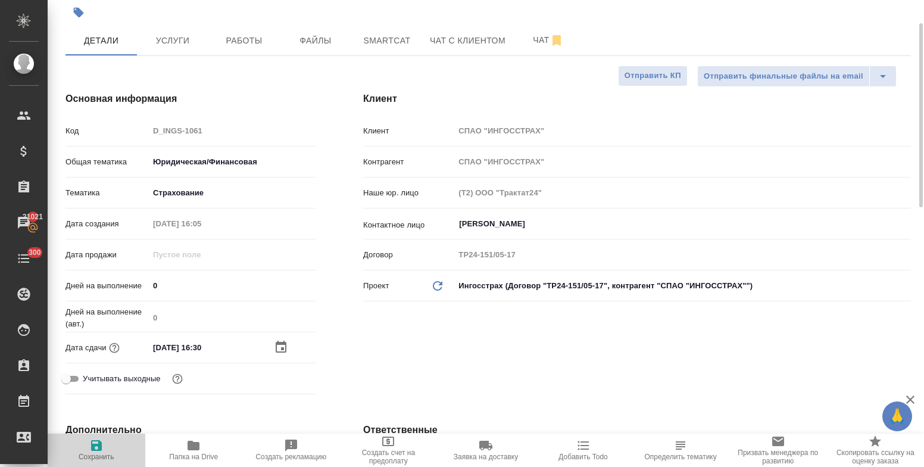
click at [95, 445] on icon "button" at bounding box center [96, 445] width 11 height 11
type textarea "x"
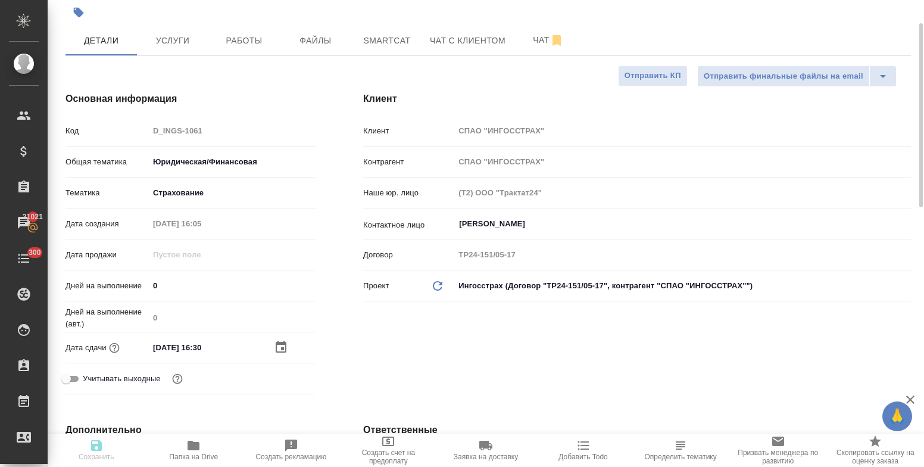
type textarea "x"
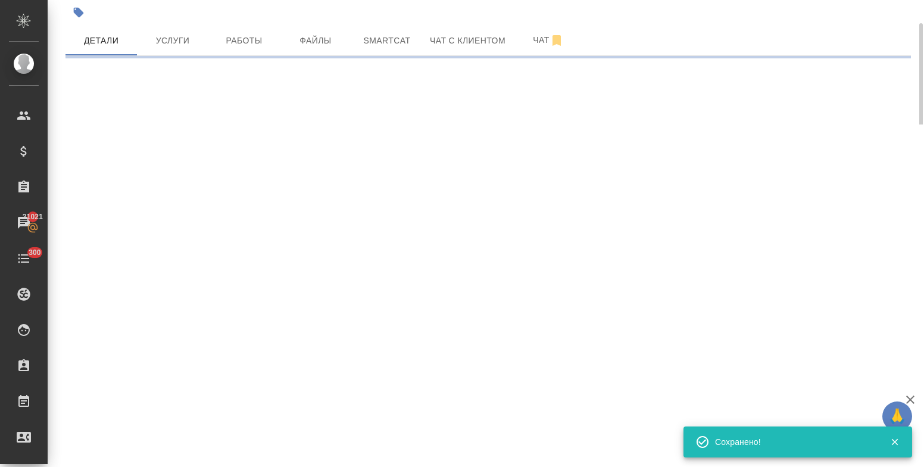
select select "RU"
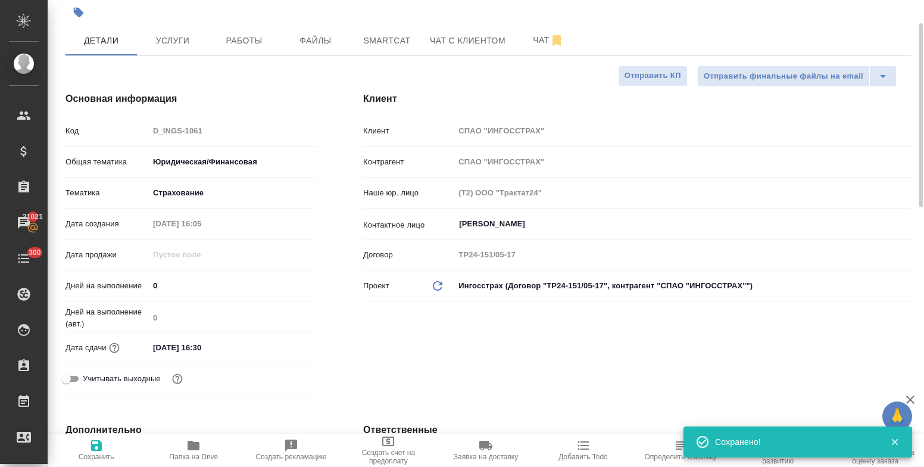
type textarea "x"
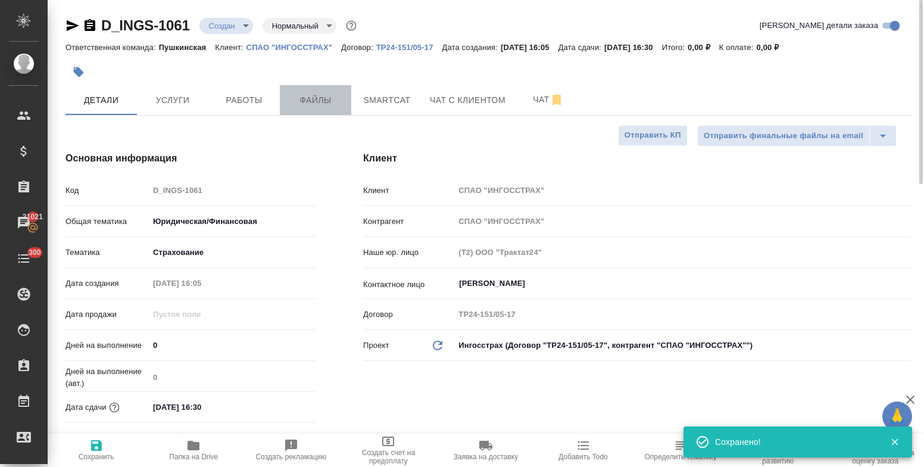
click at [298, 89] on button "Файлы" at bounding box center [315, 100] width 71 height 30
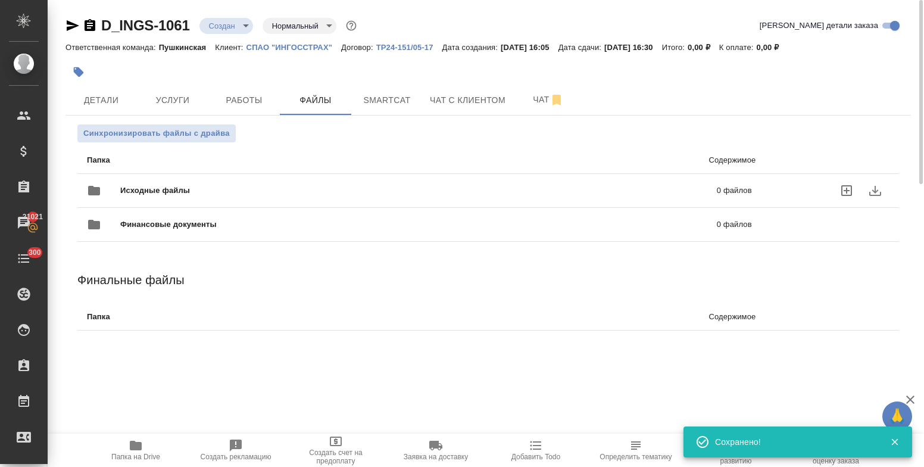
click at [849, 187] on icon "uploadFiles" at bounding box center [846, 190] width 14 height 14
click at [0, 0] on input "uploadFiles" at bounding box center [0, 0] width 0 height 0
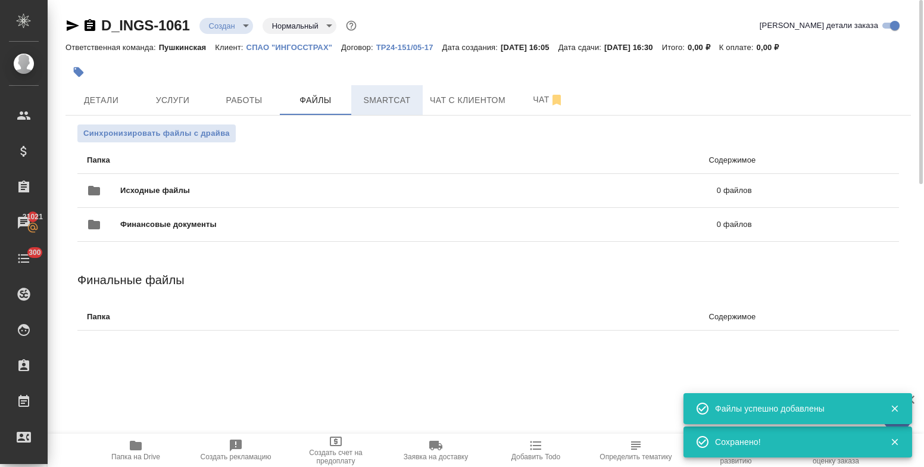
click at [389, 108] on button "Smartcat" at bounding box center [386, 100] width 71 height 30
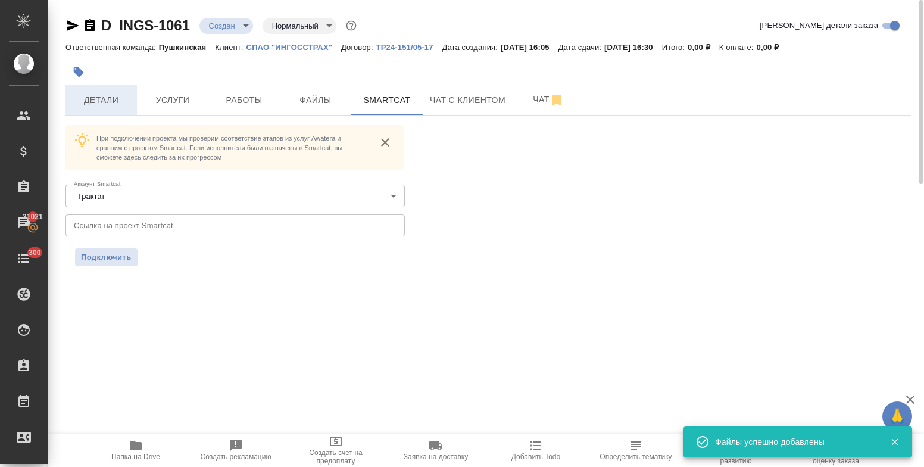
click at [102, 109] on button "Детали" at bounding box center [100, 100] width 71 height 30
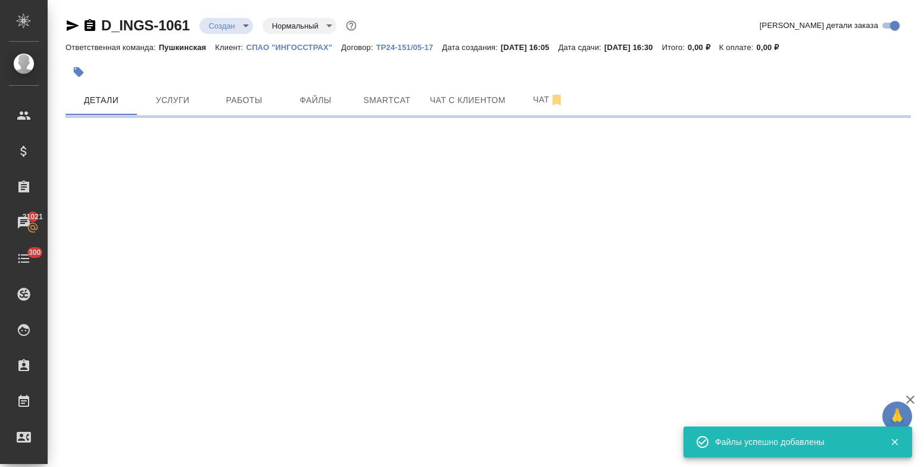
select select "RU"
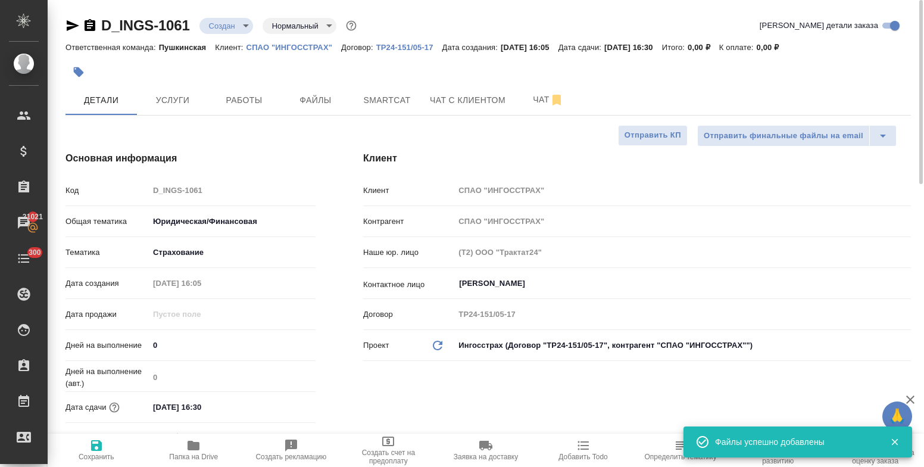
type textarea "x"
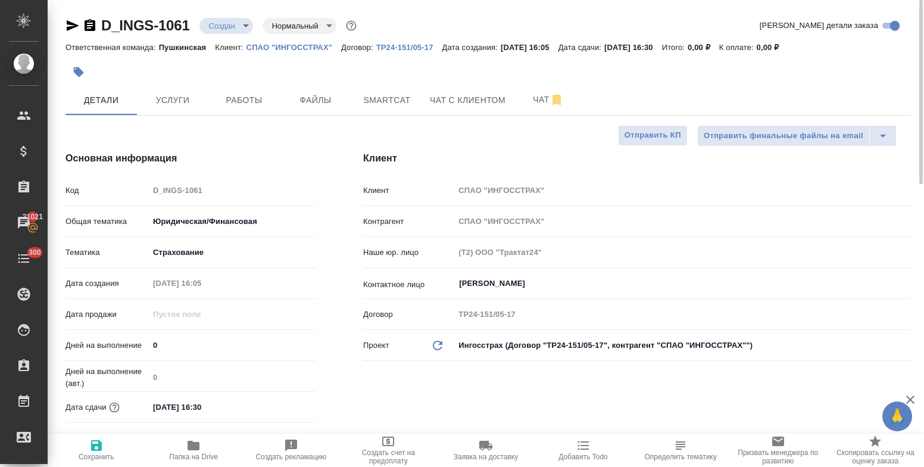
type textarea "x"
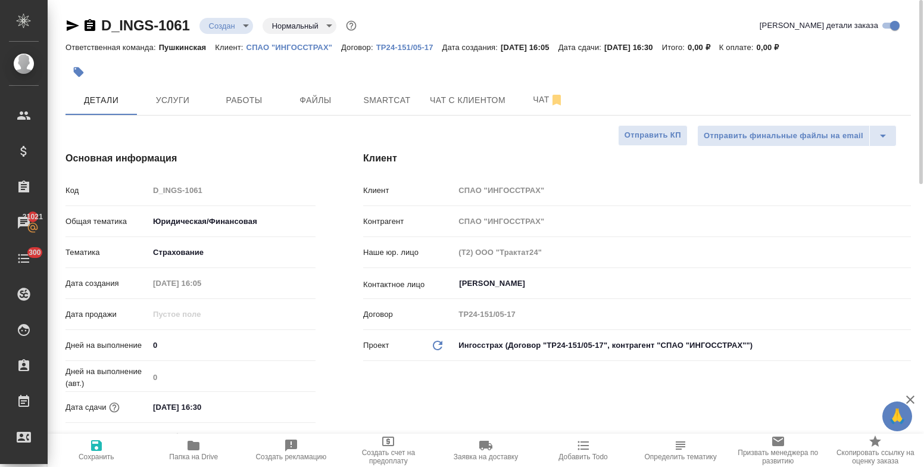
type textarea "x"
click at [371, 98] on span "Smartcat" at bounding box center [386, 100] width 57 height 15
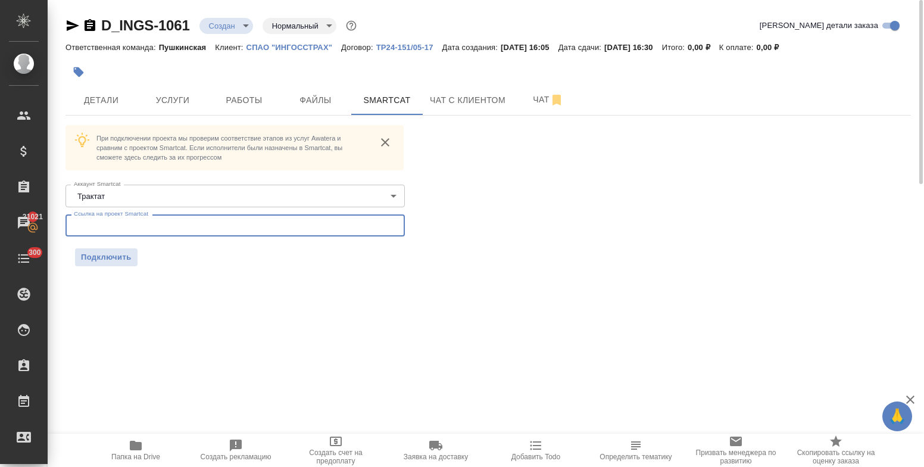
click at [160, 227] on input "text" at bounding box center [234, 224] width 339 height 21
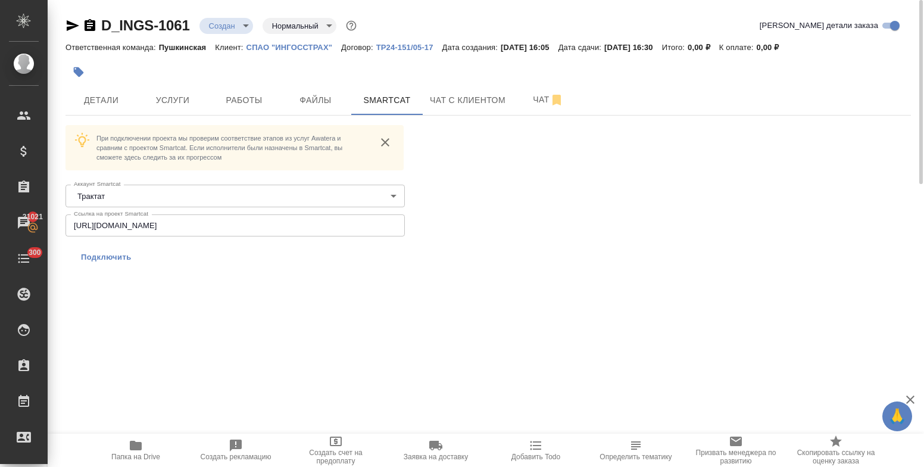
click at [117, 255] on span "Подключить" at bounding box center [106, 257] width 51 height 12
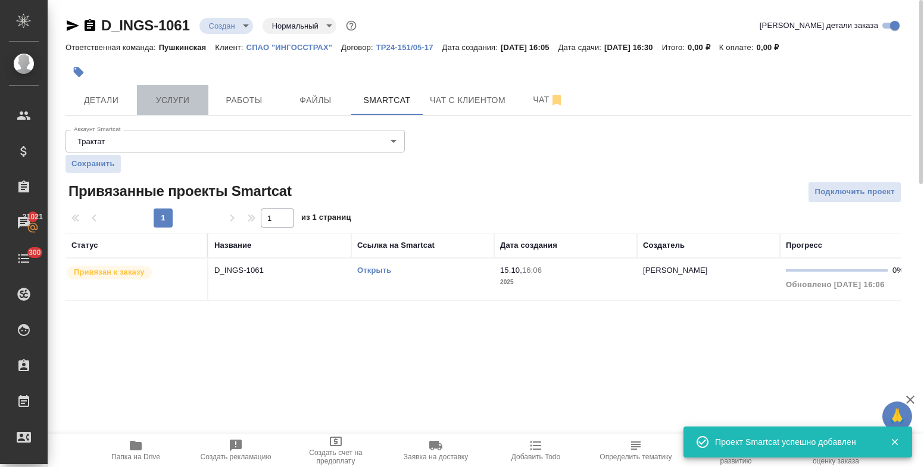
click at [162, 104] on span "Услуги" at bounding box center [172, 100] width 57 height 15
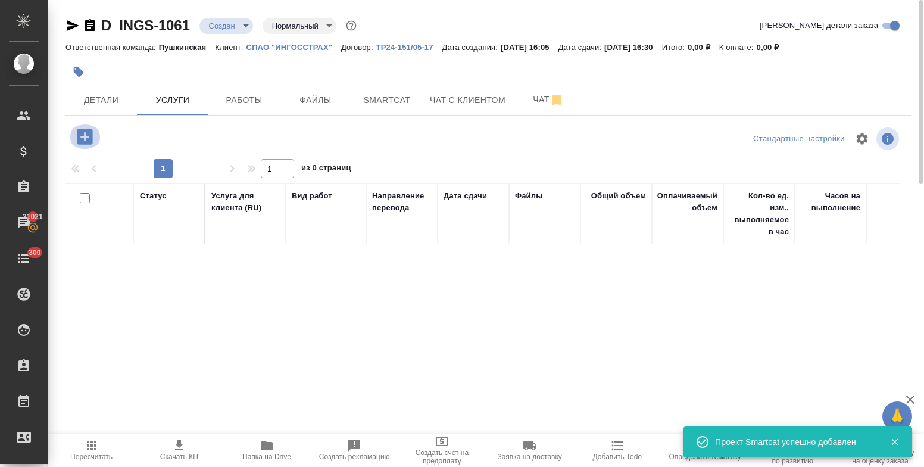
click at [86, 141] on icon "button" at bounding box center [84, 136] width 15 height 15
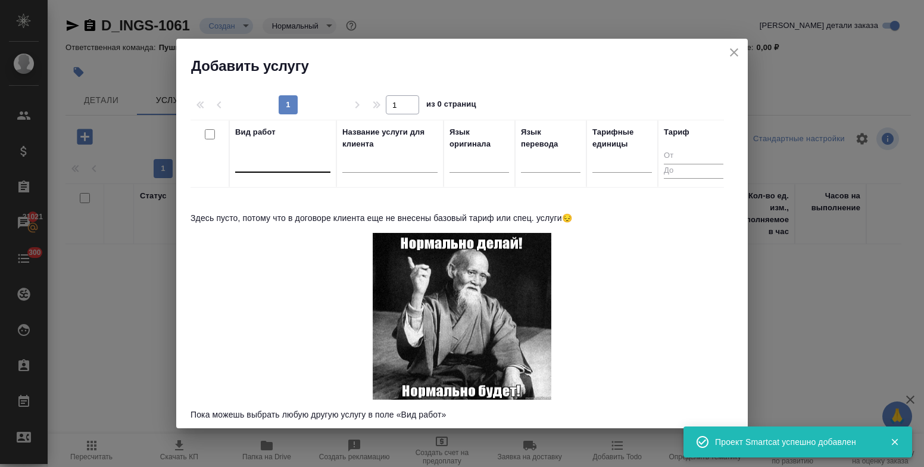
click at [268, 161] on div at bounding box center [282, 160] width 95 height 17
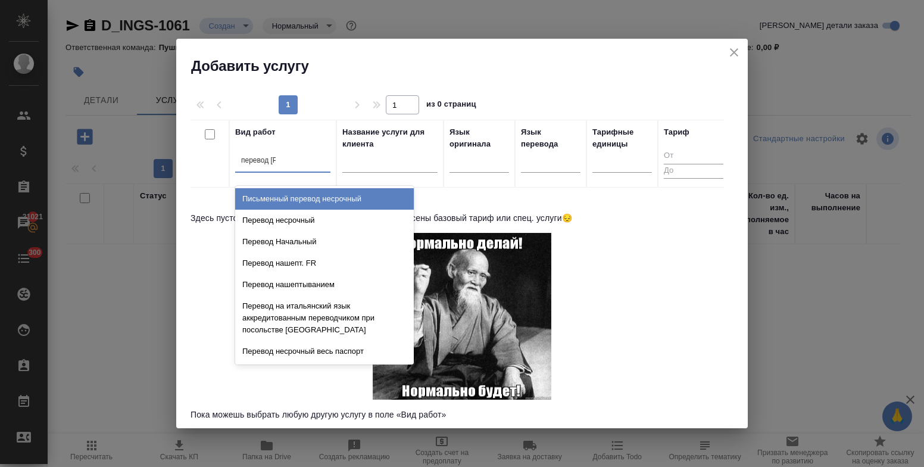
type input "перевод не"
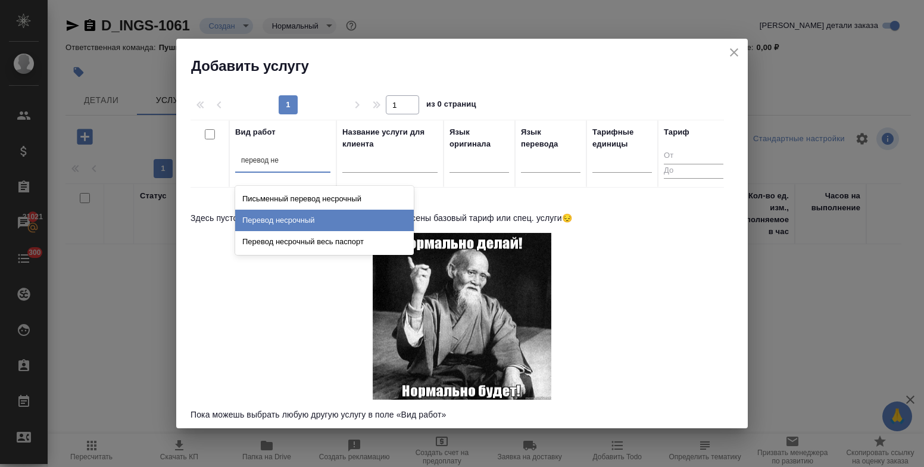
click at [287, 214] on div "Перевод несрочный" at bounding box center [324, 219] width 179 height 21
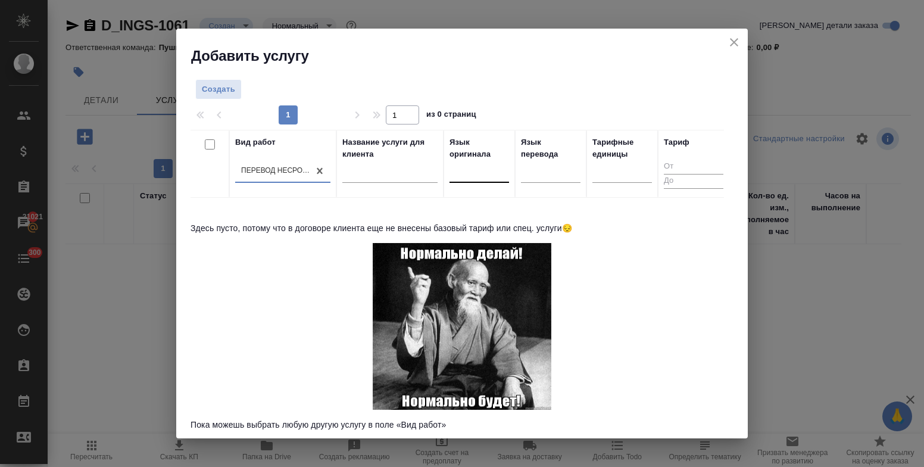
click at [458, 179] on div at bounding box center [479, 170] width 60 height 17
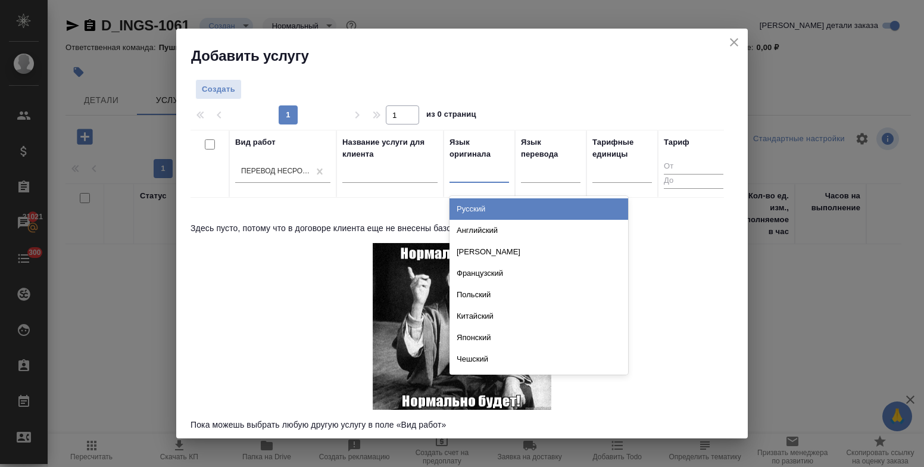
click at [470, 208] on div "Русский" at bounding box center [538, 208] width 179 height 21
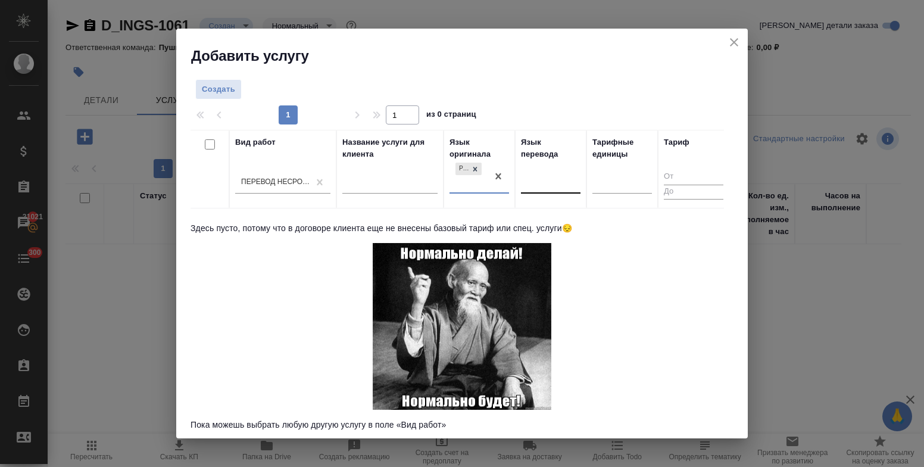
click at [530, 187] on div at bounding box center [551, 181] width 60 height 17
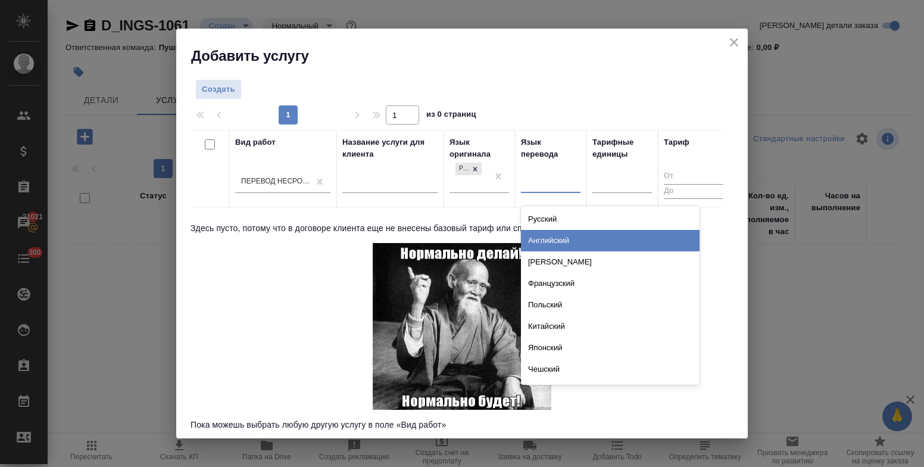
click at [545, 240] on div "Английский" at bounding box center [610, 240] width 179 height 21
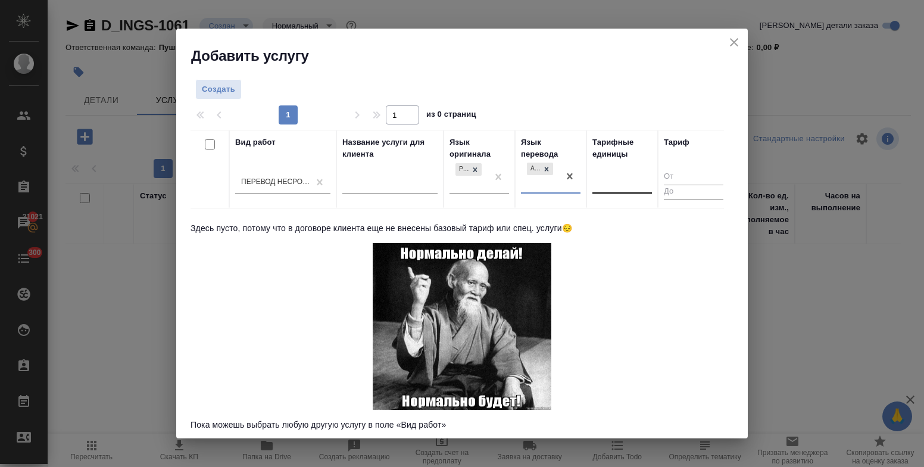
click at [613, 187] on div at bounding box center [622, 181] width 60 height 17
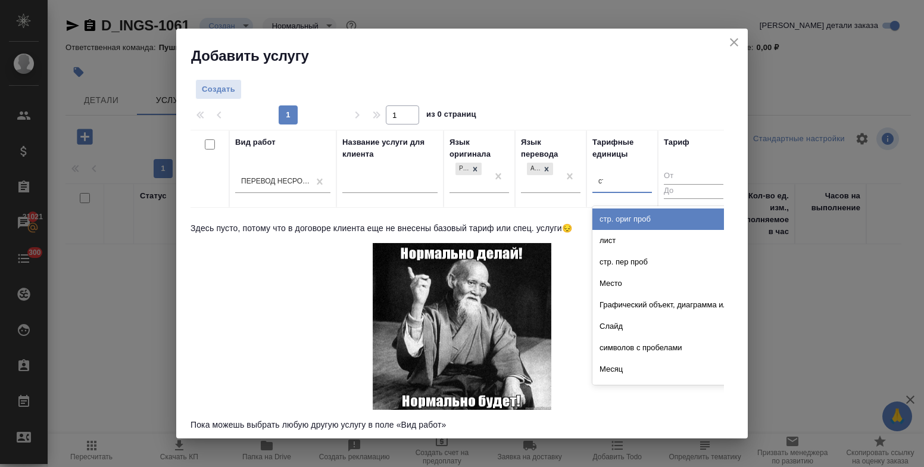
type input "стр"
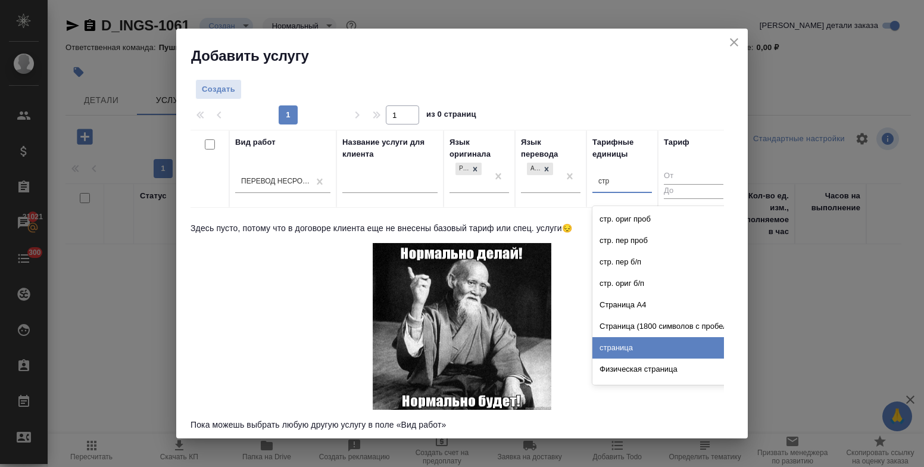
click at [624, 340] on div "страница" at bounding box center [681, 347] width 179 height 21
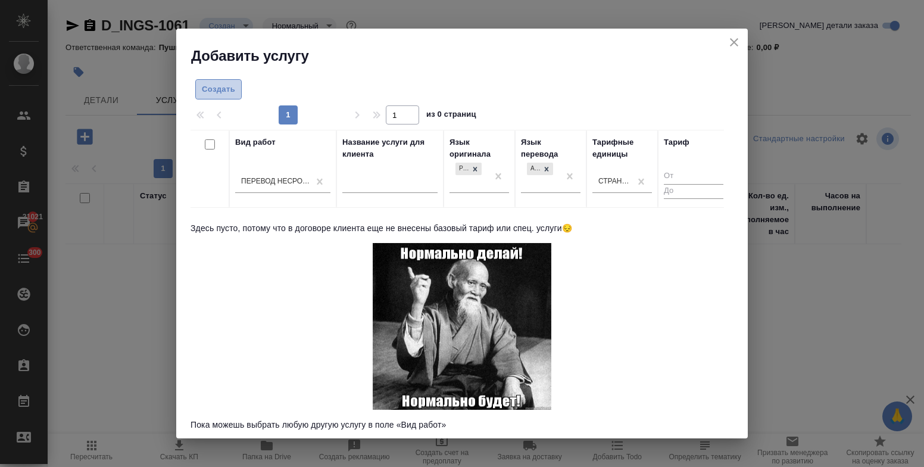
click at [223, 90] on span "Создать" at bounding box center [218, 90] width 33 height 14
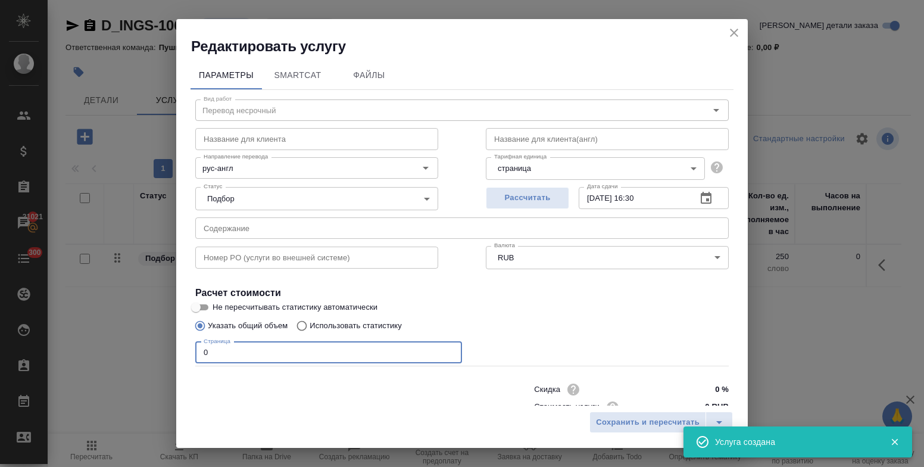
drag, startPoint x: 217, startPoint y: 350, endPoint x: 189, endPoint y: 352, distance: 28.1
click at [189, 352] on div "Параметры SmartCat Файлы Вид работ Перевод несрочный Вид работ Название для кли…" at bounding box center [461, 230] width 571 height 349
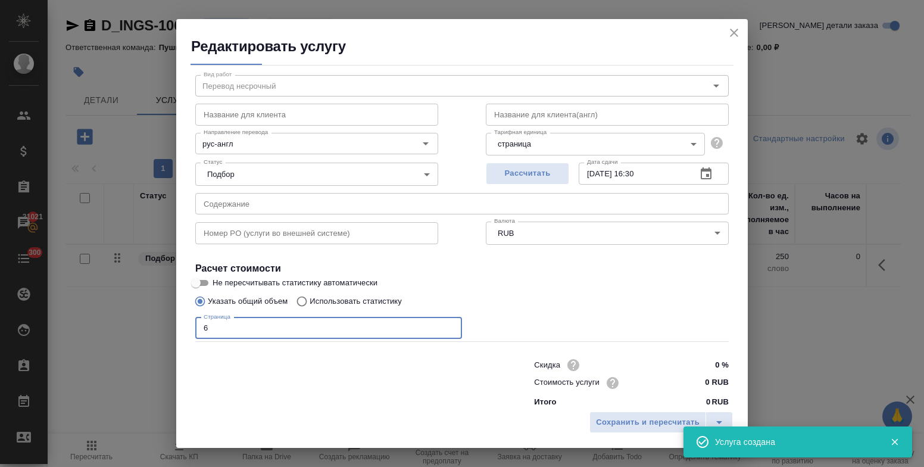
scroll to position [36, 0]
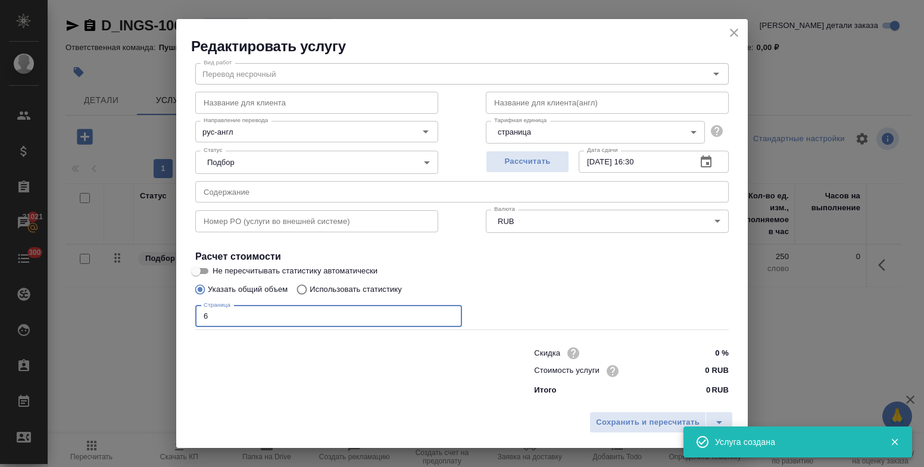
type input "6"
click at [699, 370] on input "0 RUB" at bounding box center [705, 370] width 43 height 17
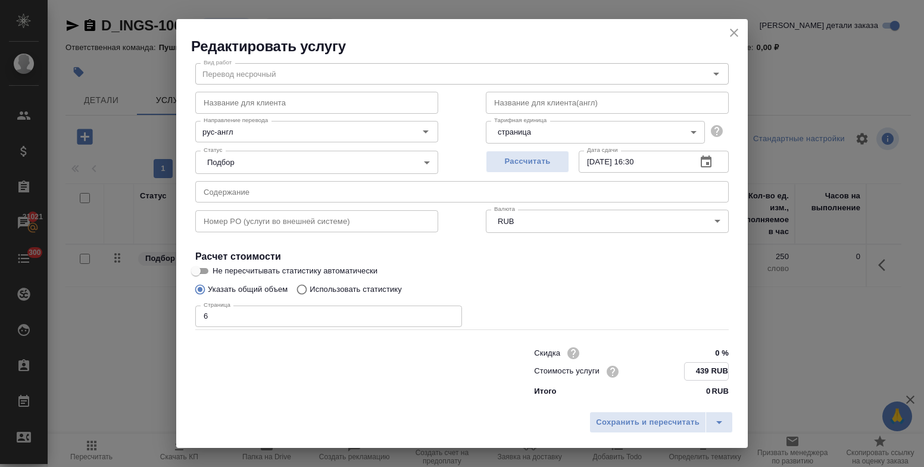
type input "439 RUB"
click at [250, 192] on input "text" at bounding box center [461, 191] width 533 height 21
click at [378, 392] on div at bounding box center [340, 370] width 339 height 48
click at [241, 187] on input "text" at bounding box center [461, 191] width 533 height 21
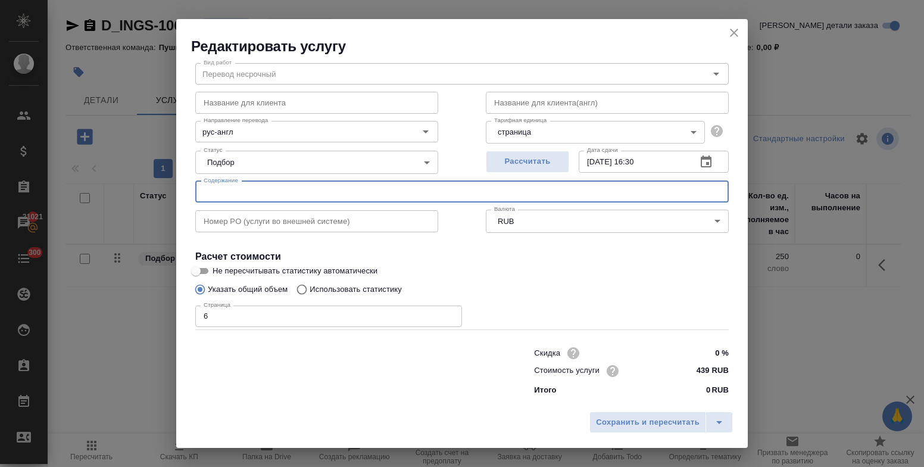
paste input "полис страхования 2025"
type input "полис страхования 2025"
click at [621, 420] on span "Сохранить и пересчитать" at bounding box center [648, 422] width 104 height 14
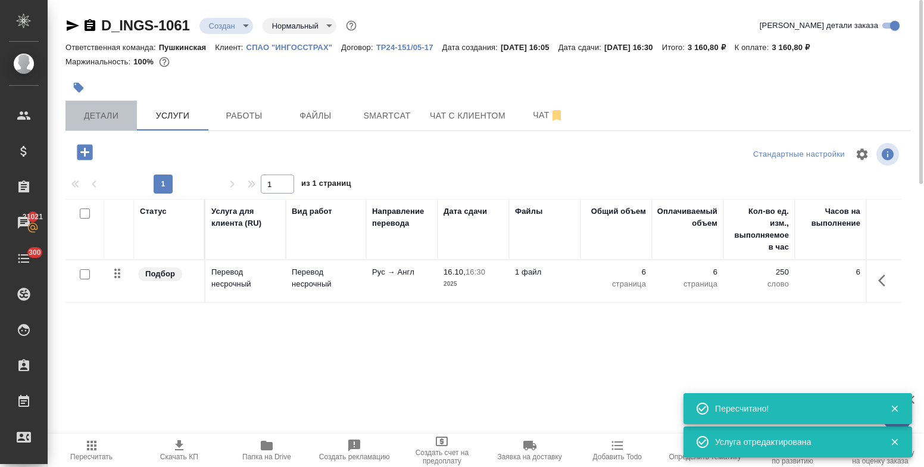
click at [110, 111] on span "Детали" at bounding box center [101, 115] width 57 height 15
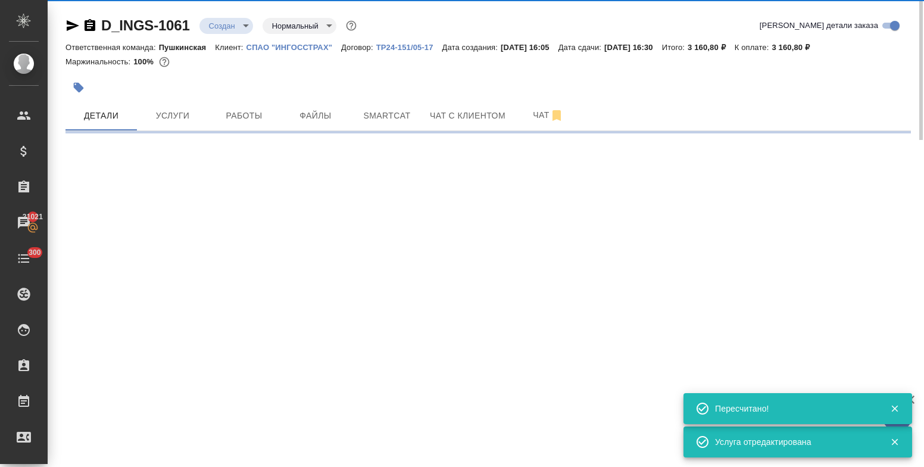
select select "RU"
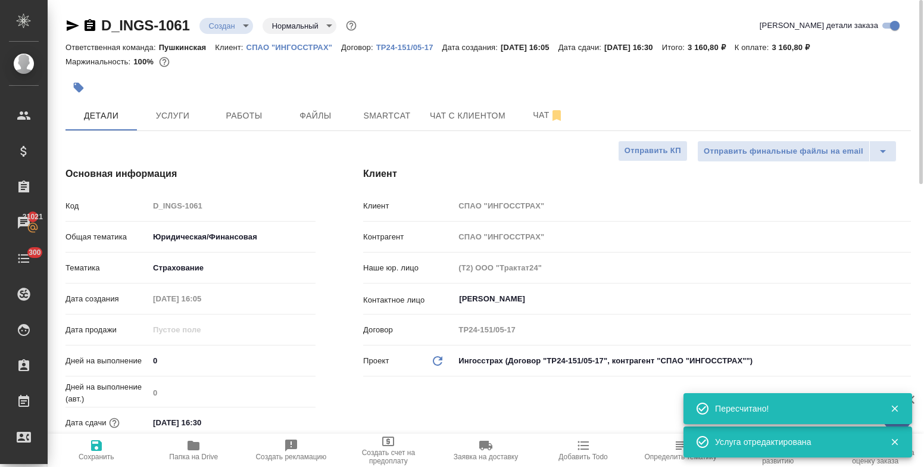
type textarea "x"
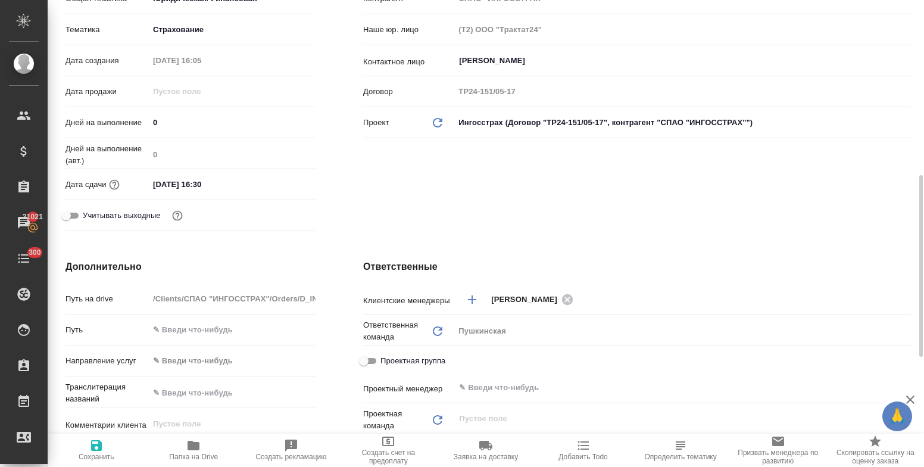
scroll to position [357, 0]
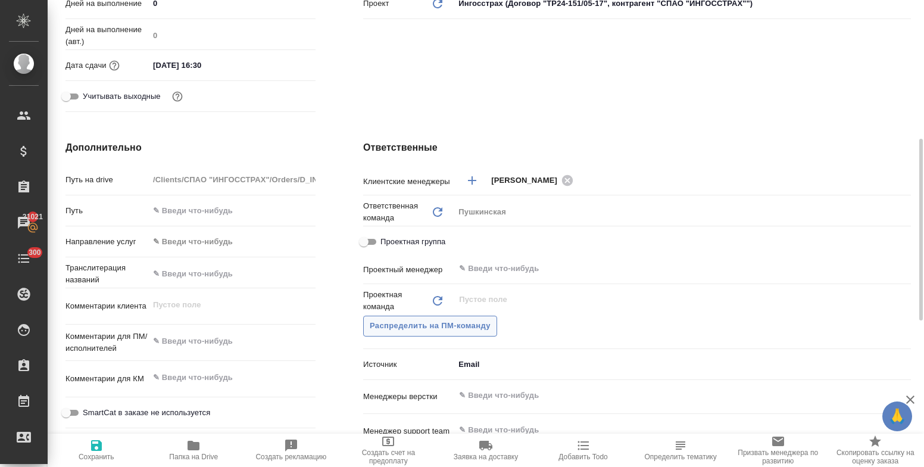
click at [436, 323] on span "Распределить на ПМ-команду" at bounding box center [430, 326] width 121 height 14
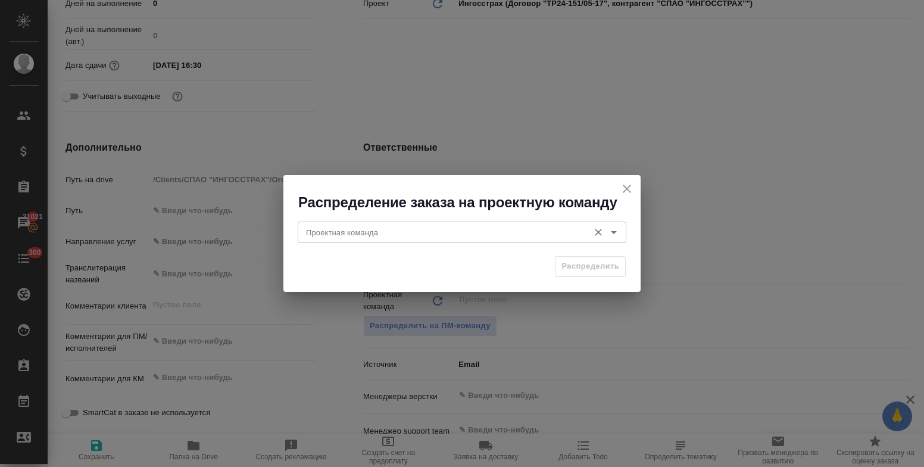
click at [433, 230] on input "Проектная команда" at bounding box center [441, 232] width 281 height 14
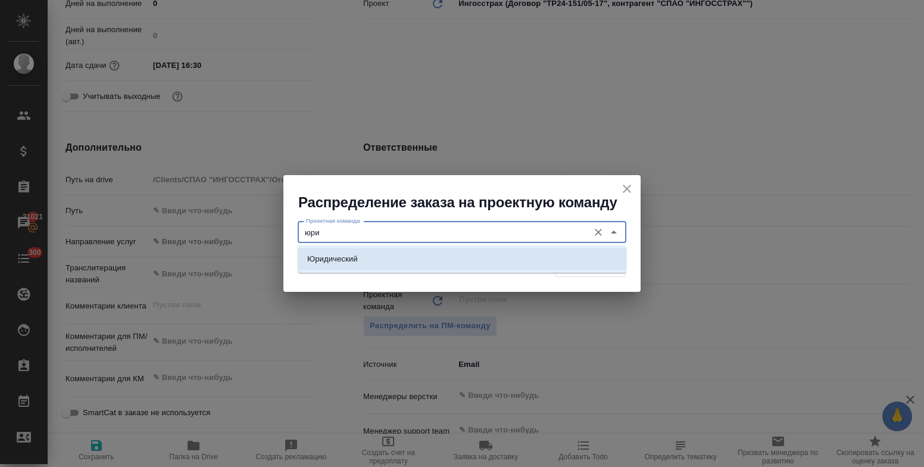
click at [431, 262] on li "Юридический" at bounding box center [462, 258] width 329 height 21
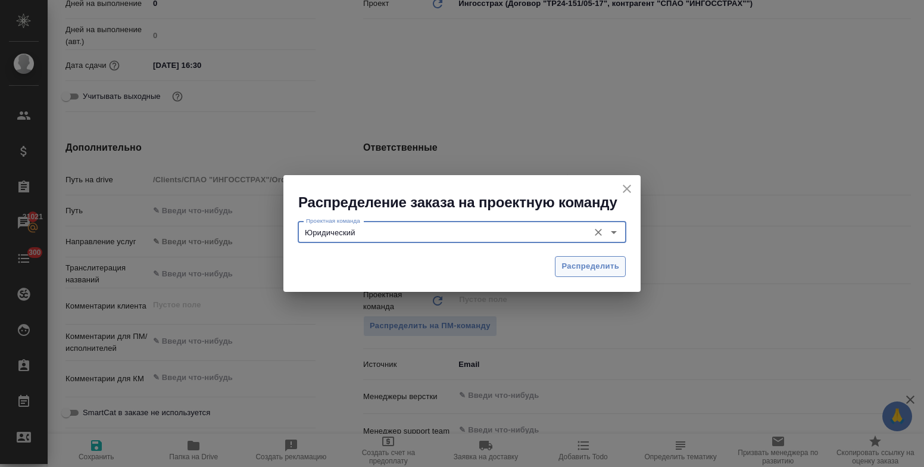
type input "Юридический"
click at [589, 264] on span "Распределить" at bounding box center [590, 266] width 58 height 14
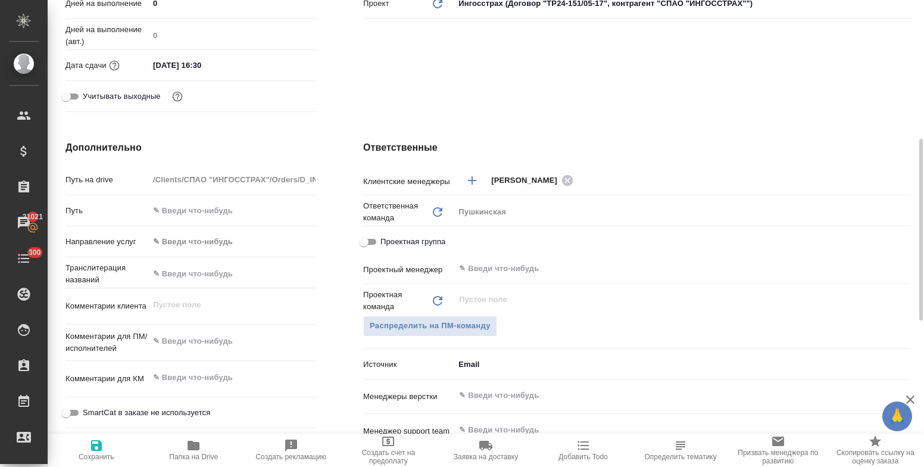
type textarea "x"
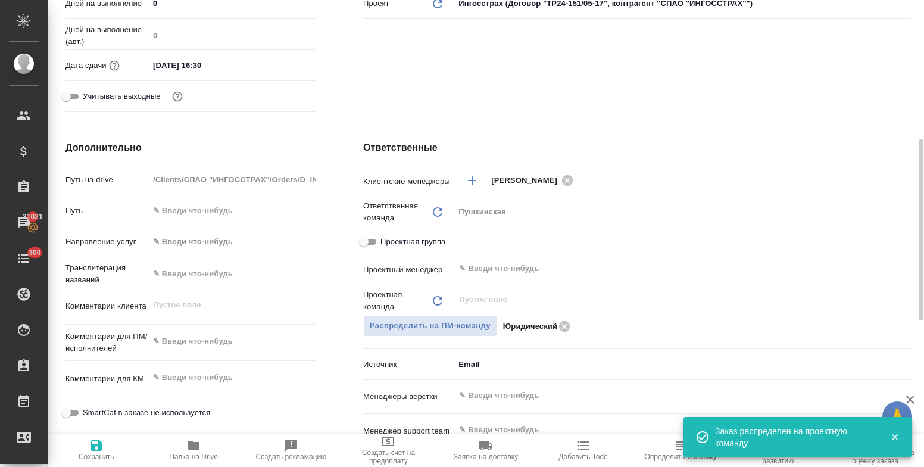
drag, startPoint x: 87, startPoint y: 442, endPoint x: 151, endPoint y: 372, distance: 94.8
click at [87, 443] on span "Сохранить" at bounding box center [96, 449] width 83 height 23
type textarea "x"
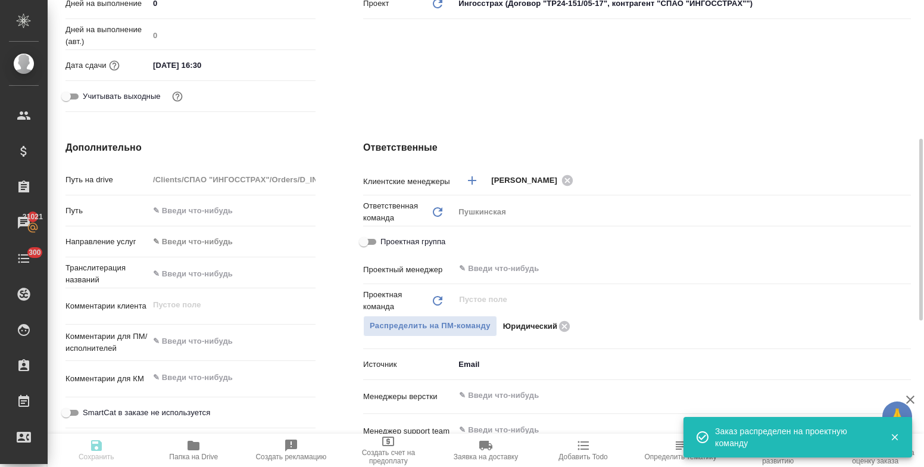
type textarea "x"
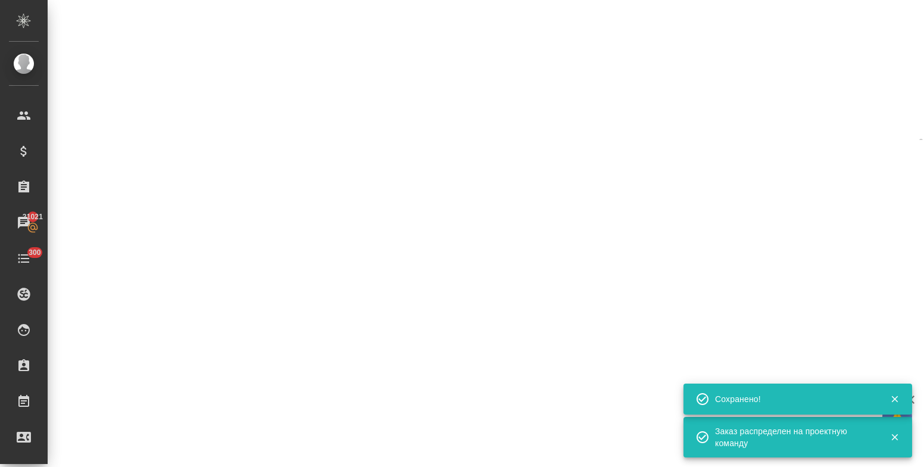
select select "RU"
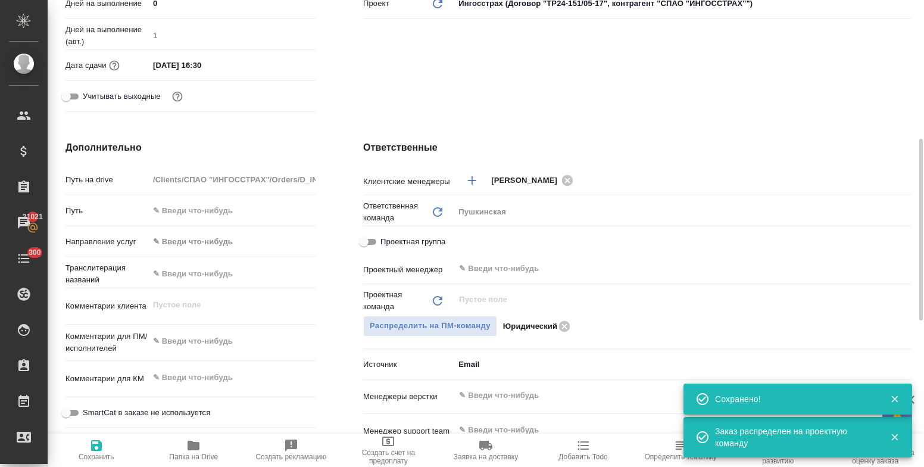
type textarea "x"
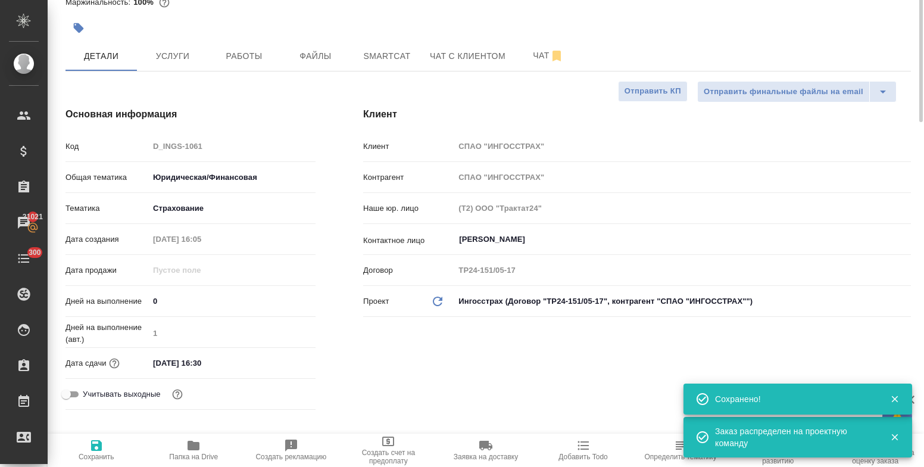
scroll to position [0, 0]
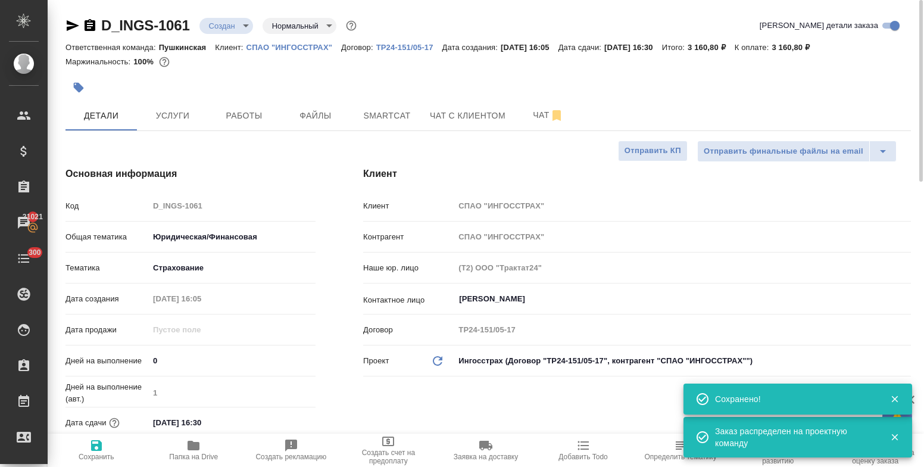
click at [227, 31] on body "🙏 .cls-1 fill:#fff; AWATERA Bulakhova Elena Клиенты Спецификации Заказы 21021 Ч…" at bounding box center [462, 233] width 924 height 467
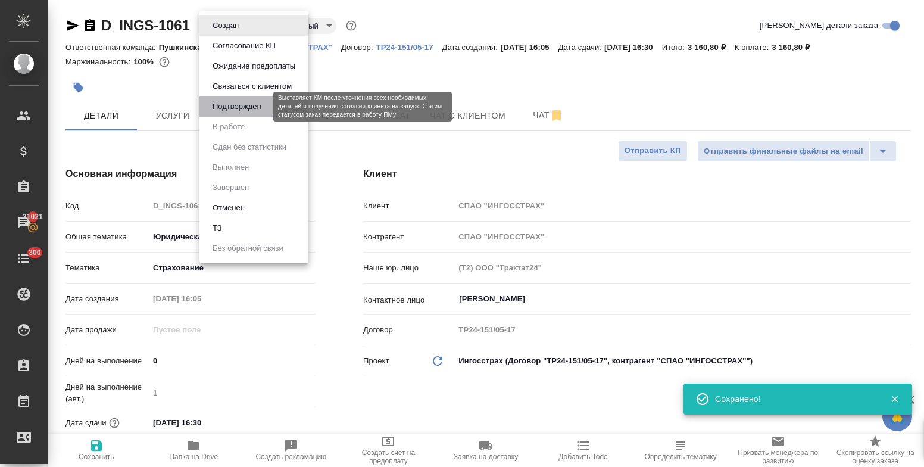
click at [231, 107] on button "Подтвержден" at bounding box center [237, 106] width 56 height 13
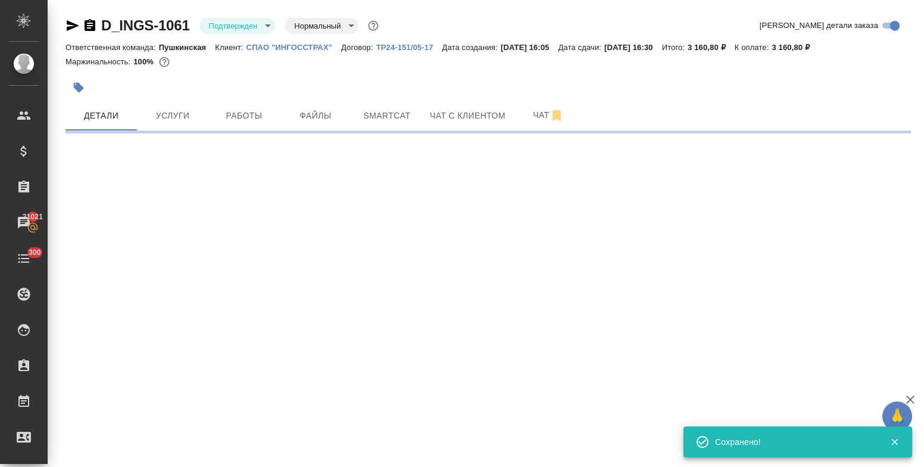
select select "RU"
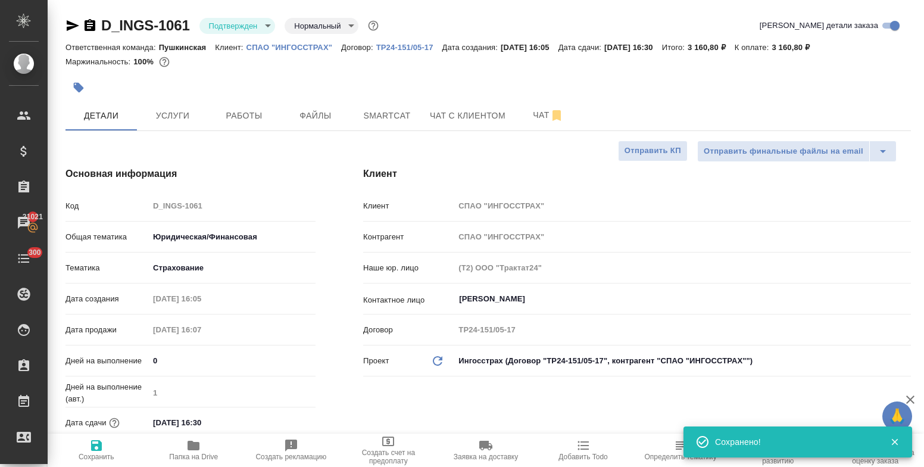
type textarea "x"
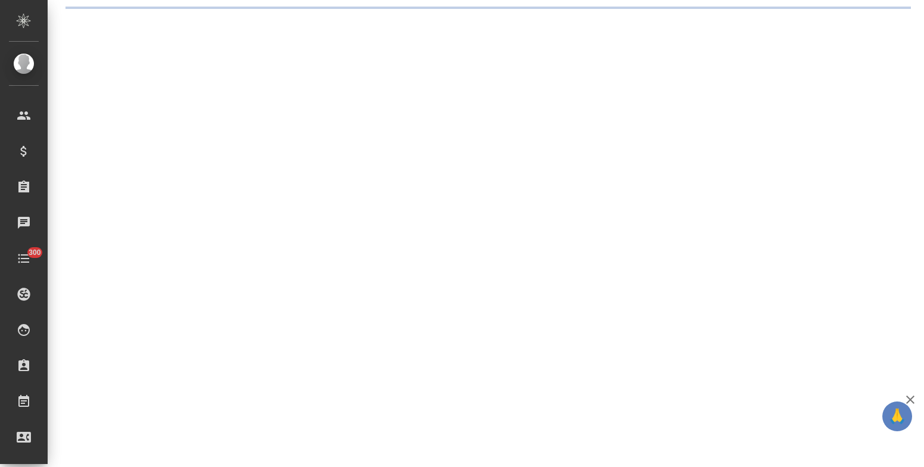
select select "RU"
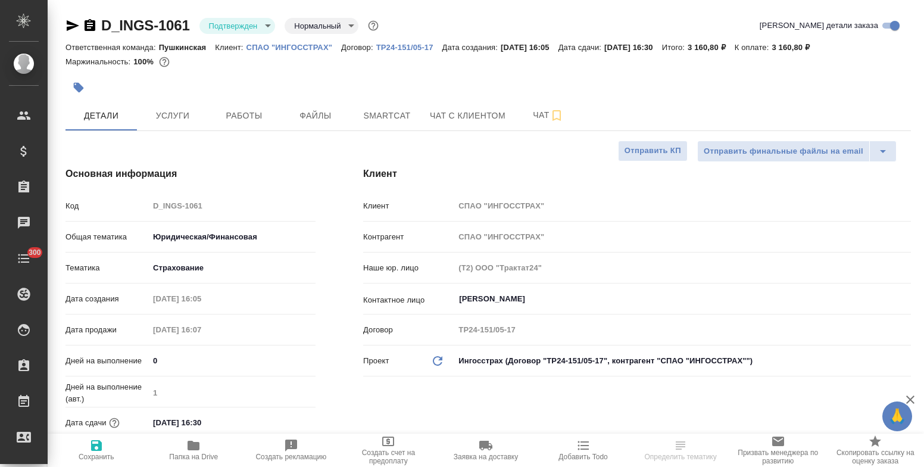
type textarea "x"
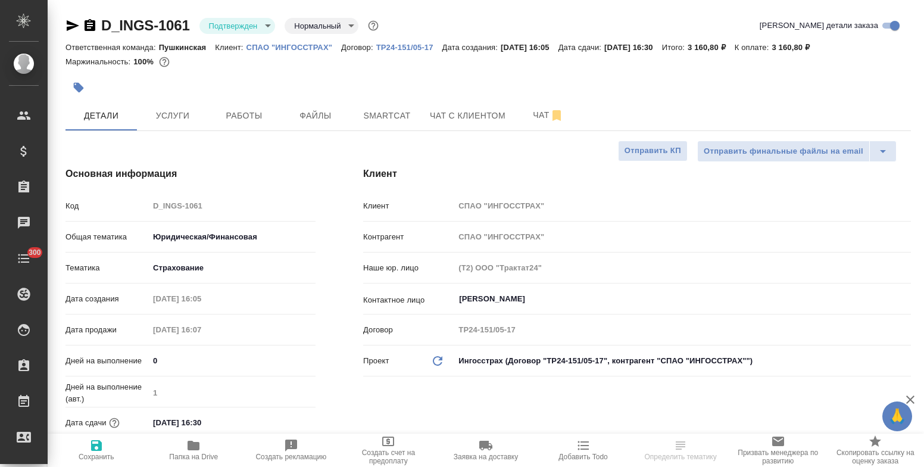
type textarea "x"
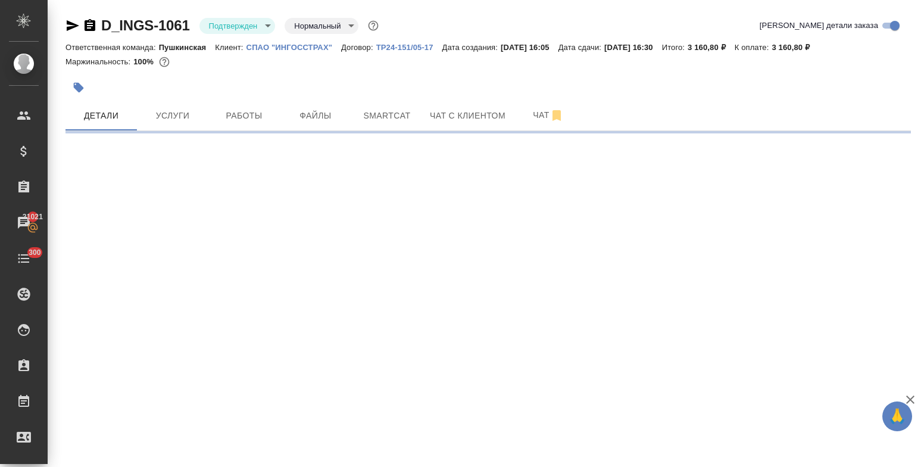
select select "RU"
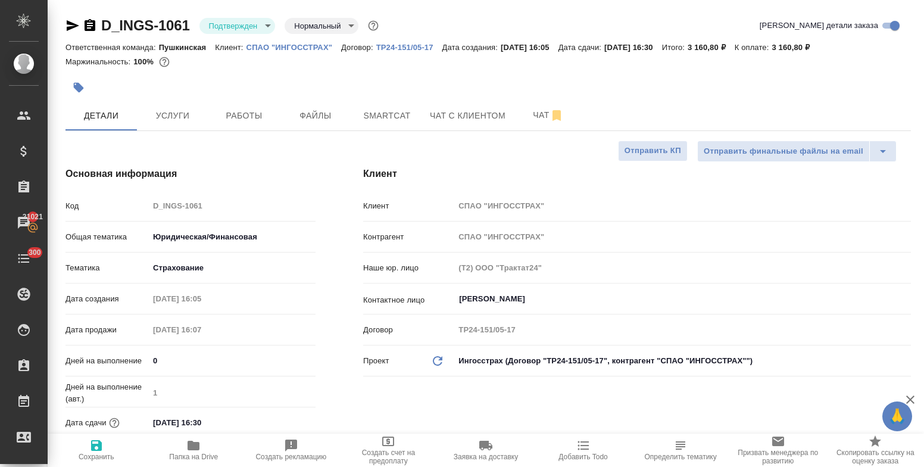
type textarea "x"
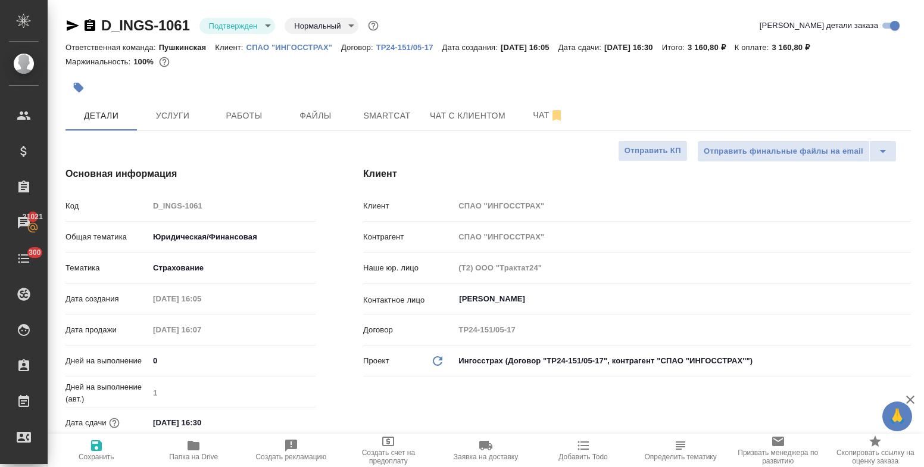
type textarea "x"
select select "RU"
type textarea "x"
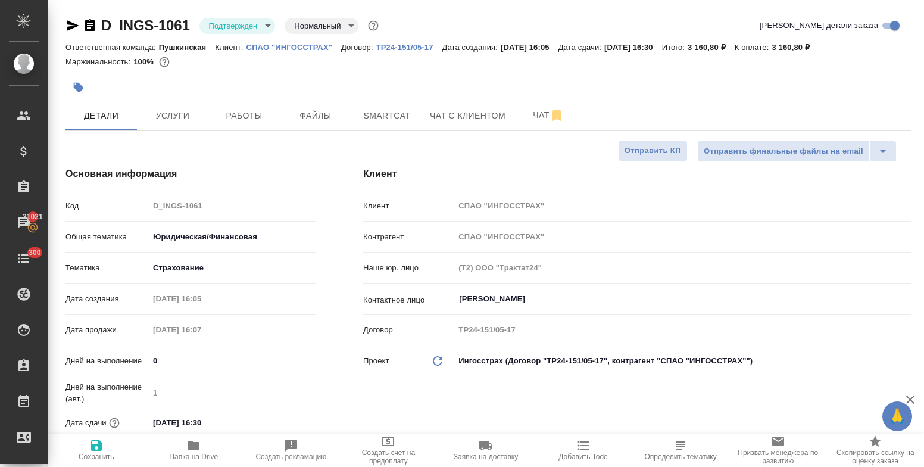
type textarea "x"
